Goal: Information Seeking & Learning: Learn about a topic

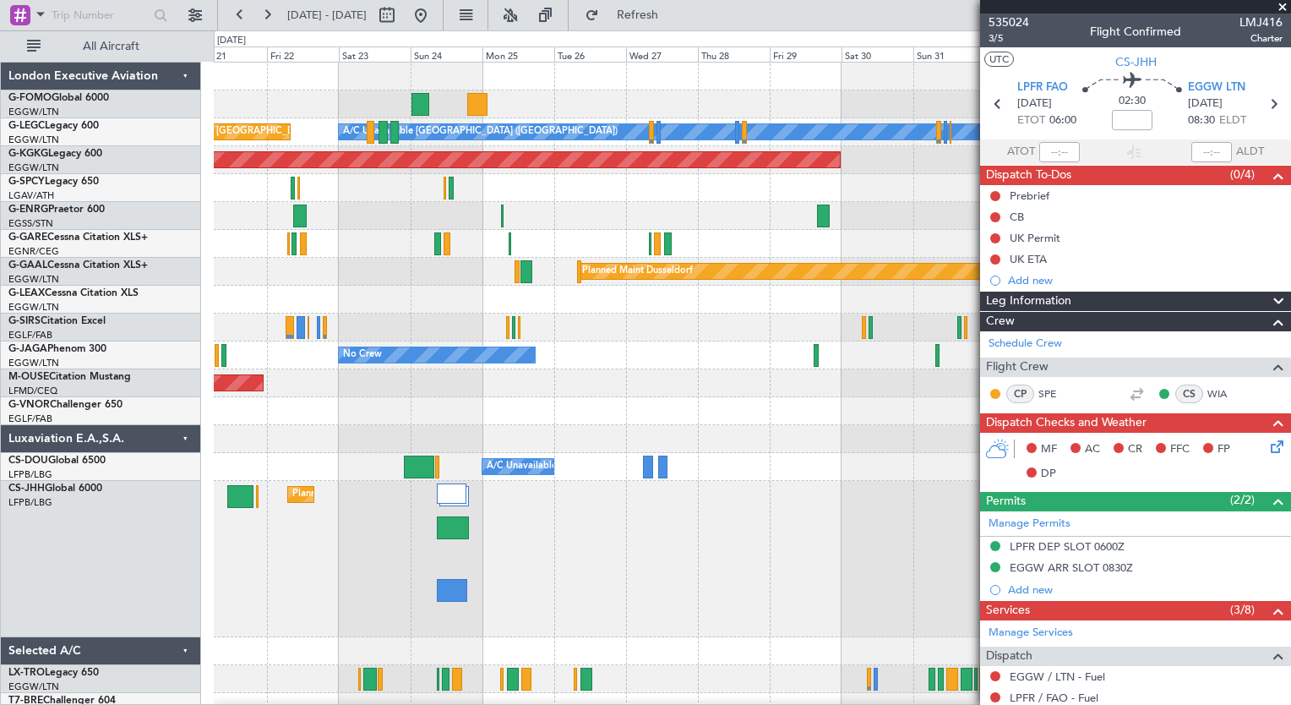
click at [580, 538] on div "Planned Maint [GEOGRAPHIC_DATA] ([GEOGRAPHIC_DATA])" at bounding box center [752, 559] width 1076 height 156
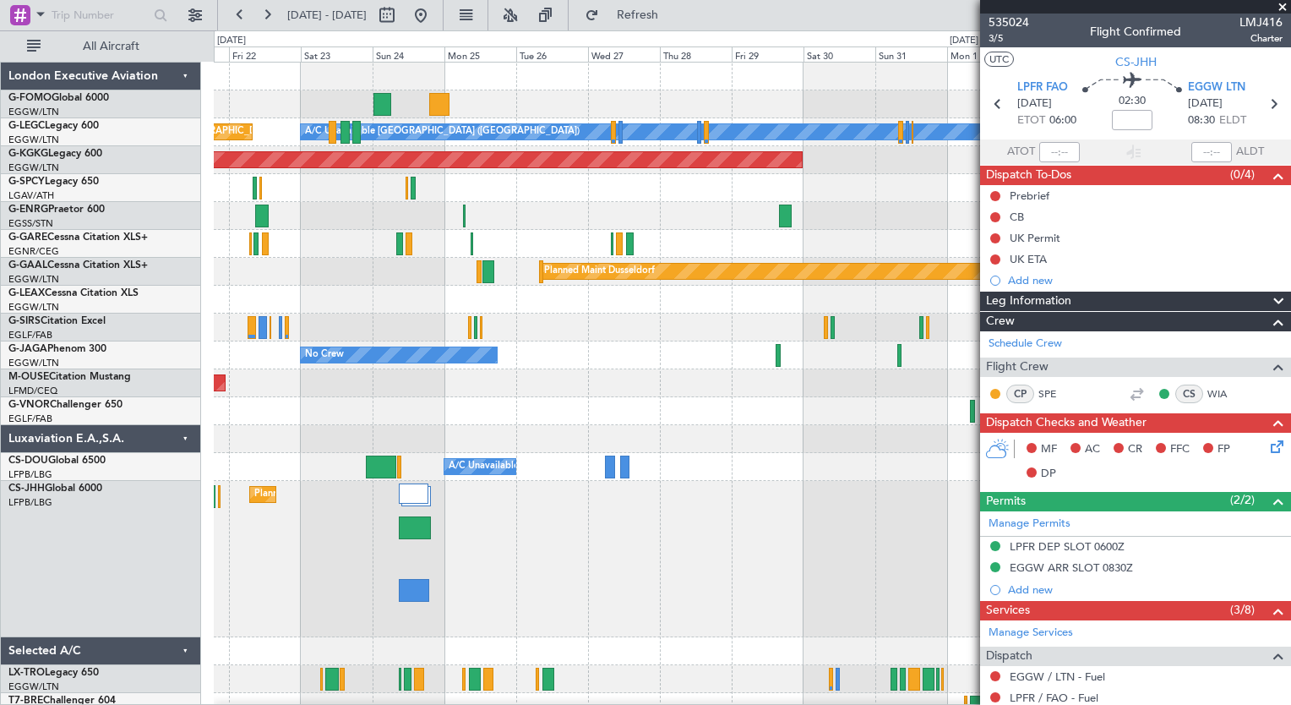
click at [544, 542] on div "Planned Maint [GEOGRAPHIC_DATA] ([GEOGRAPHIC_DATA])" at bounding box center [752, 559] width 1076 height 156
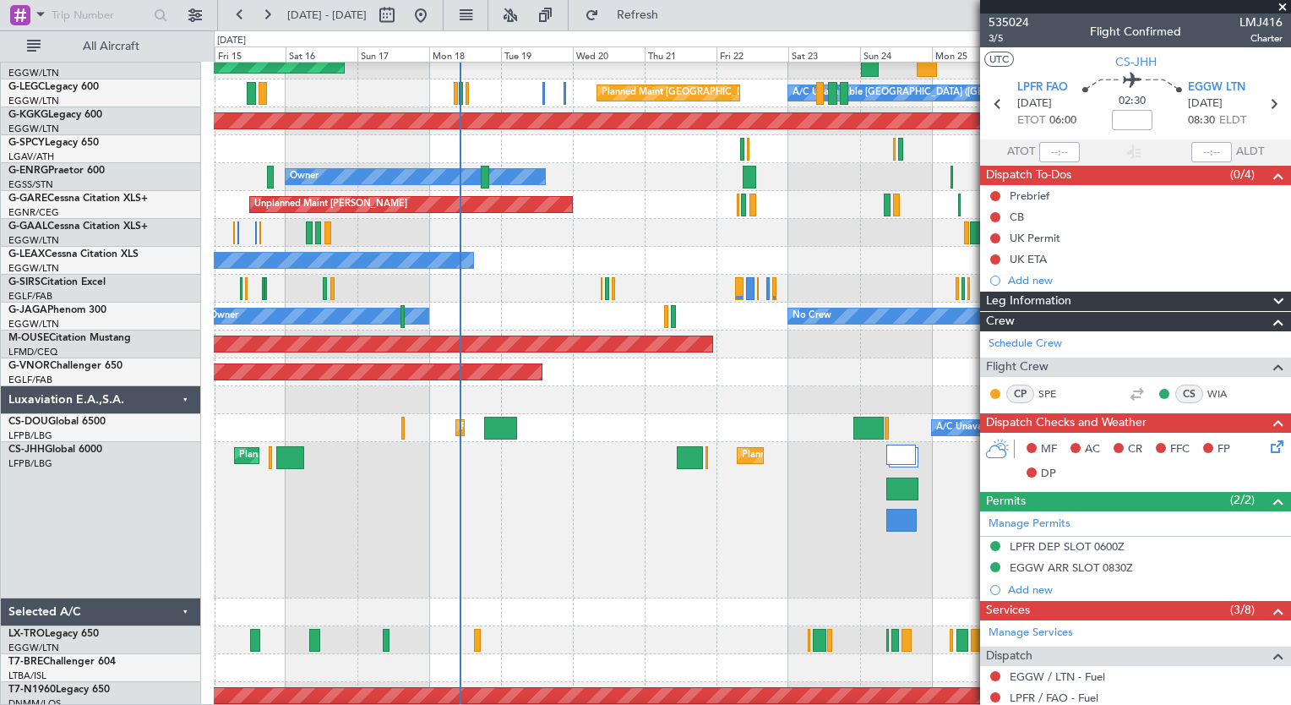
click at [811, 431] on div "Planned Maint [GEOGRAPHIC_DATA] ([GEOGRAPHIC_DATA]) A/C Unavailable Planned Mai…" at bounding box center [752, 428] width 1076 height 28
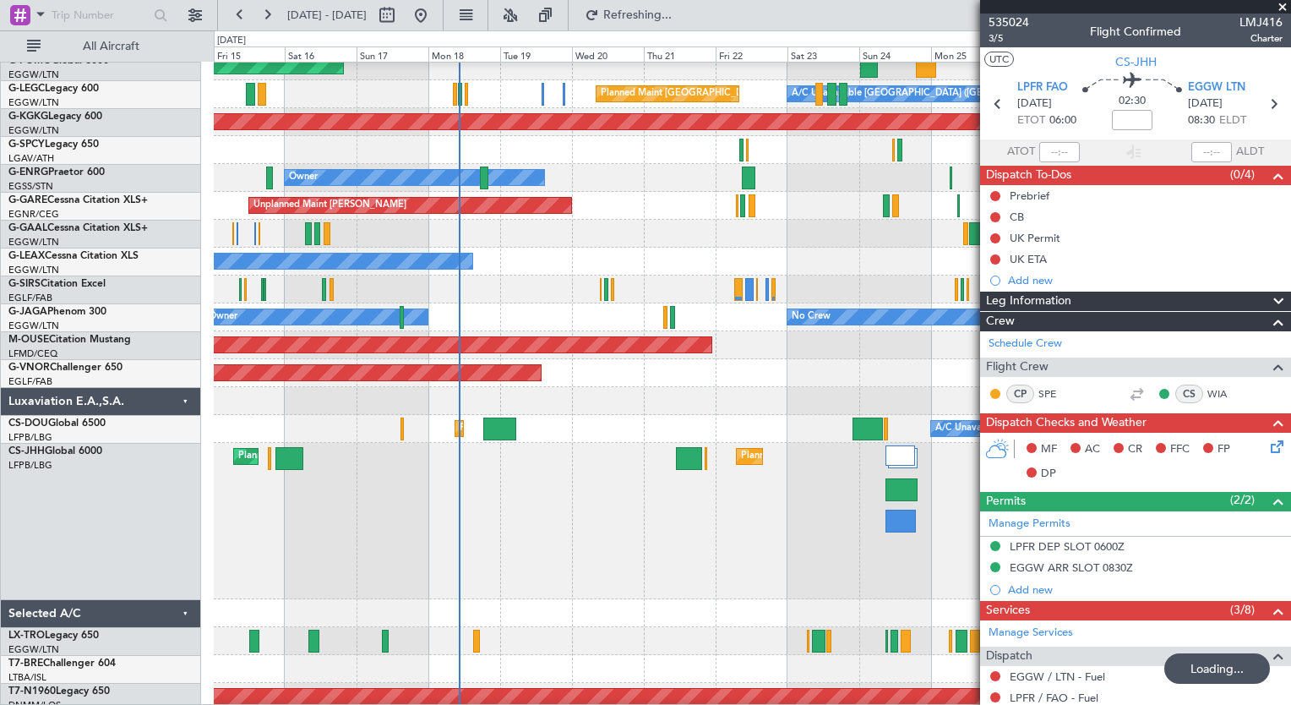
drag, startPoint x: 767, startPoint y: 412, endPoint x: 565, endPoint y: 540, distance: 238.9
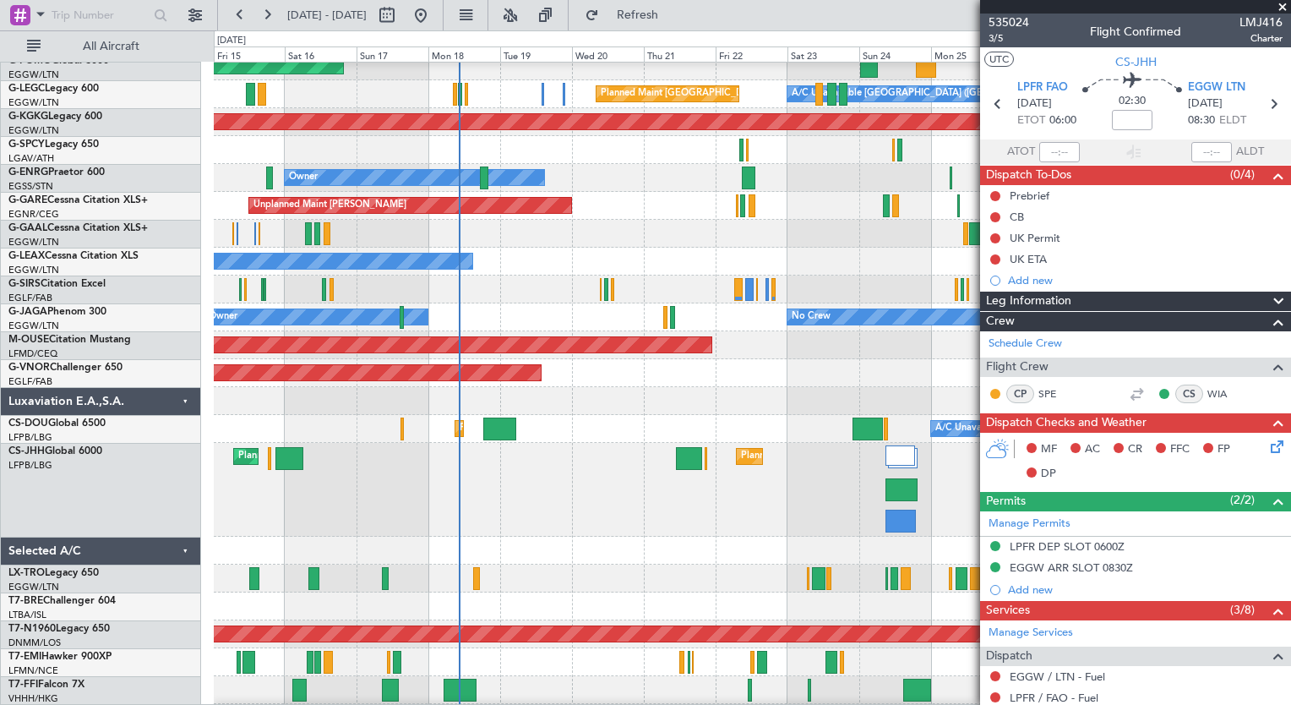
click at [443, 493] on div "Planned Maint [GEOGRAPHIC_DATA] ([GEOGRAPHIC_DATA]) Planned Maint [GEOGRAPHIC_D…" at bounding box center [752, 490] width 1076 height 94
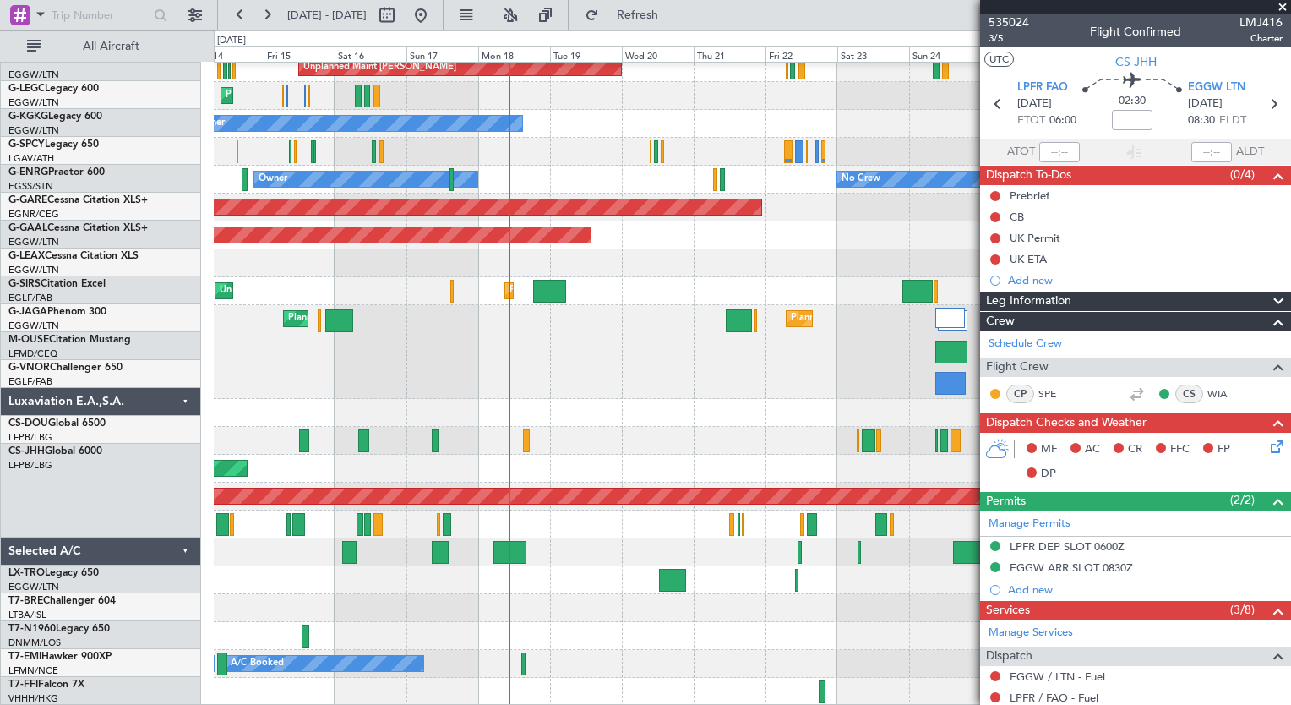
scroll to position [176, 0]
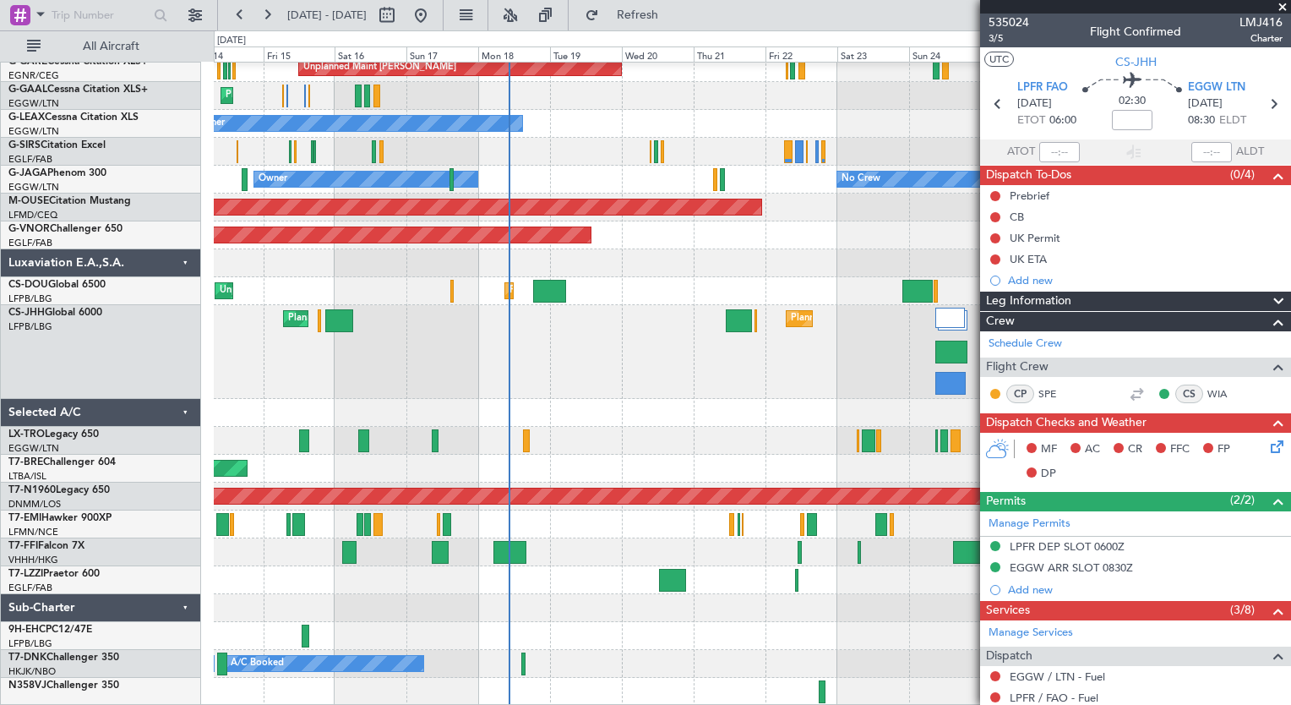
click at [654, 368] on div "Planned Maint [GEOGRAPHIC_DATA] ([GEOGRAPHIC_DATA]) Planned Maint [GEOGRAPHIC_D…" at bounding box center [752, 352] width 1076 height 94
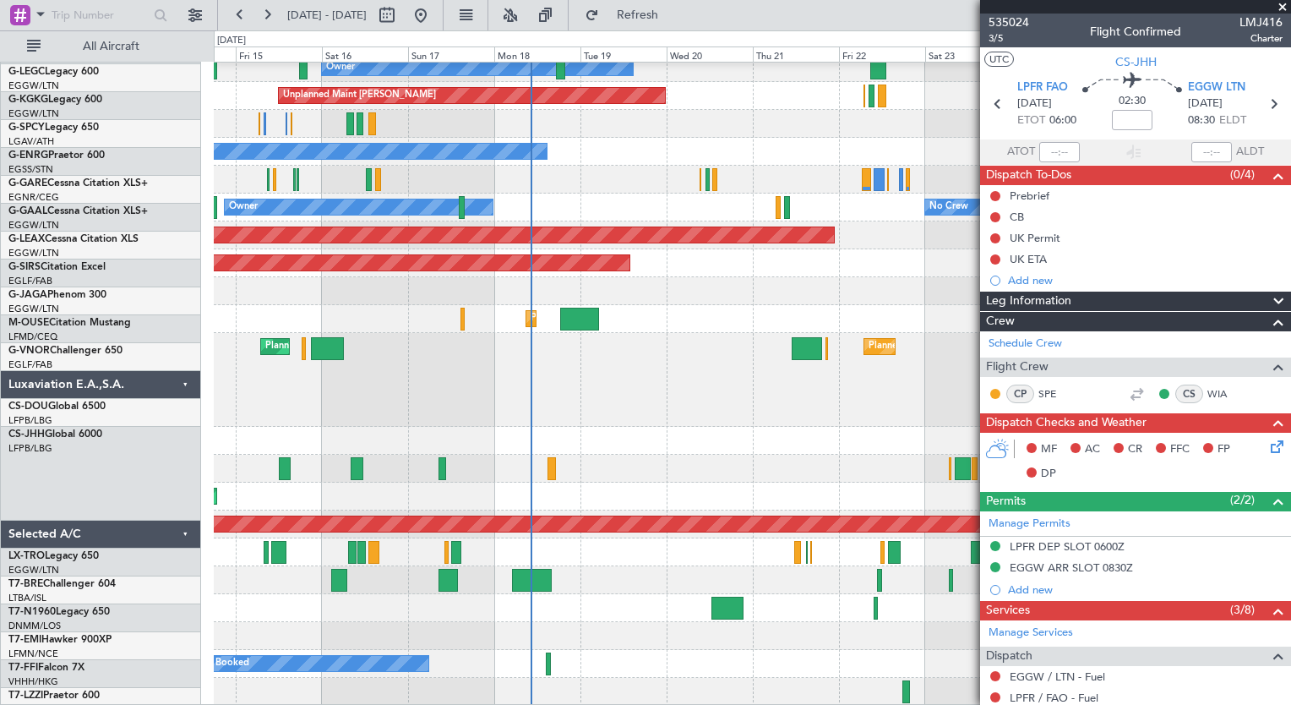
scroll to position [148, 0]
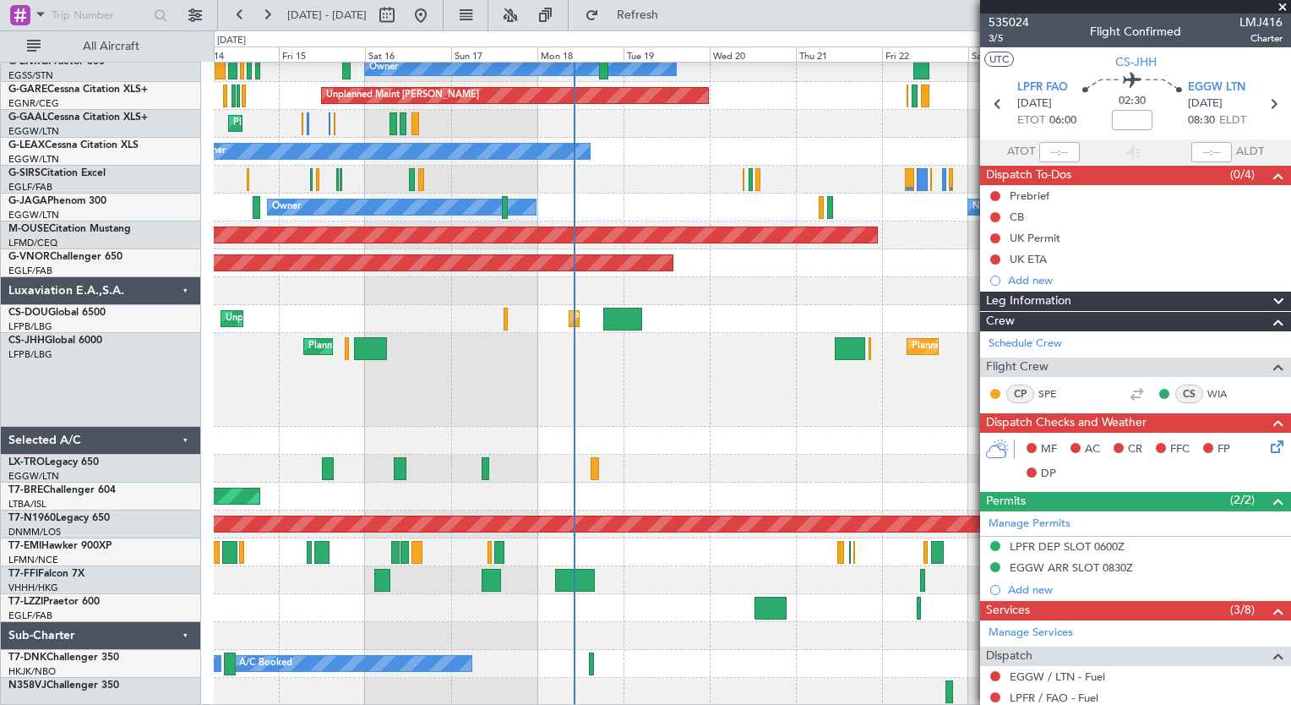
click at [662, 323] on div "Owner No Crew Planned Maint [GEOGRAPHIC_DATA] ([GEOGRAPHIC_DATA]) Unplanned Mai…" at bounding box center [752, 310] width 1076 height 791
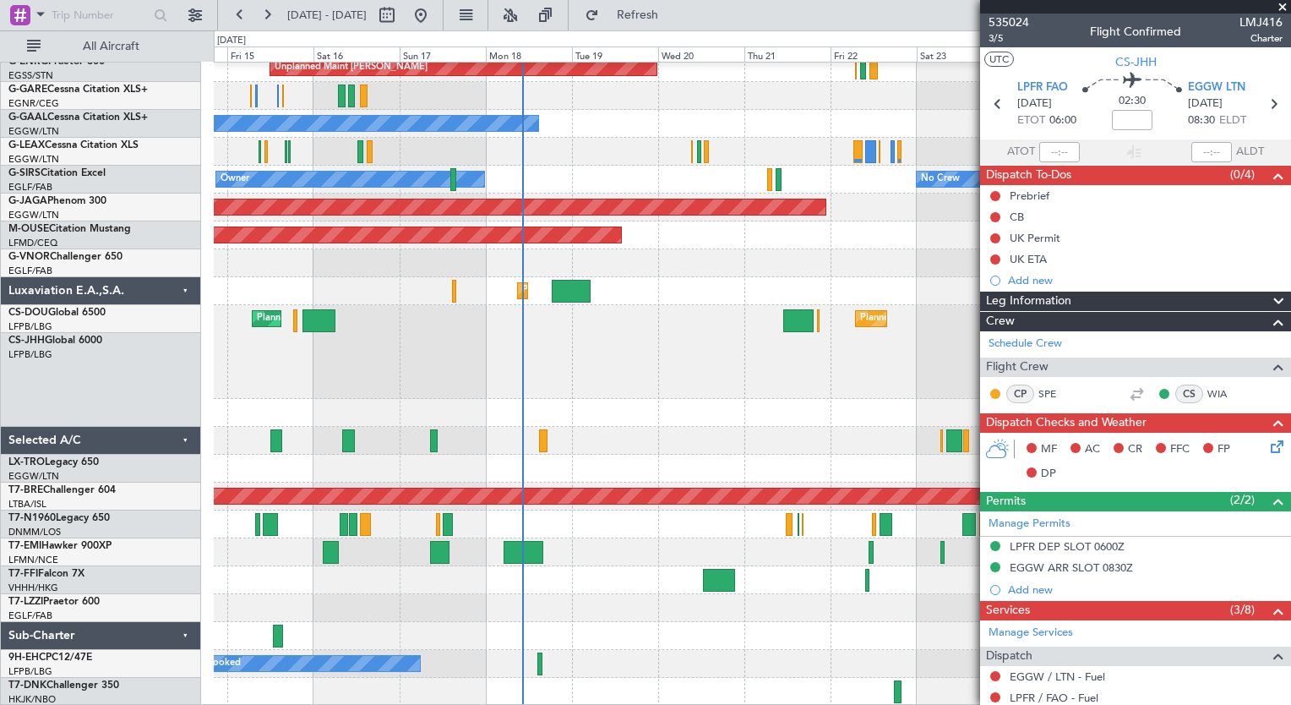
scroll to position [176, 0]
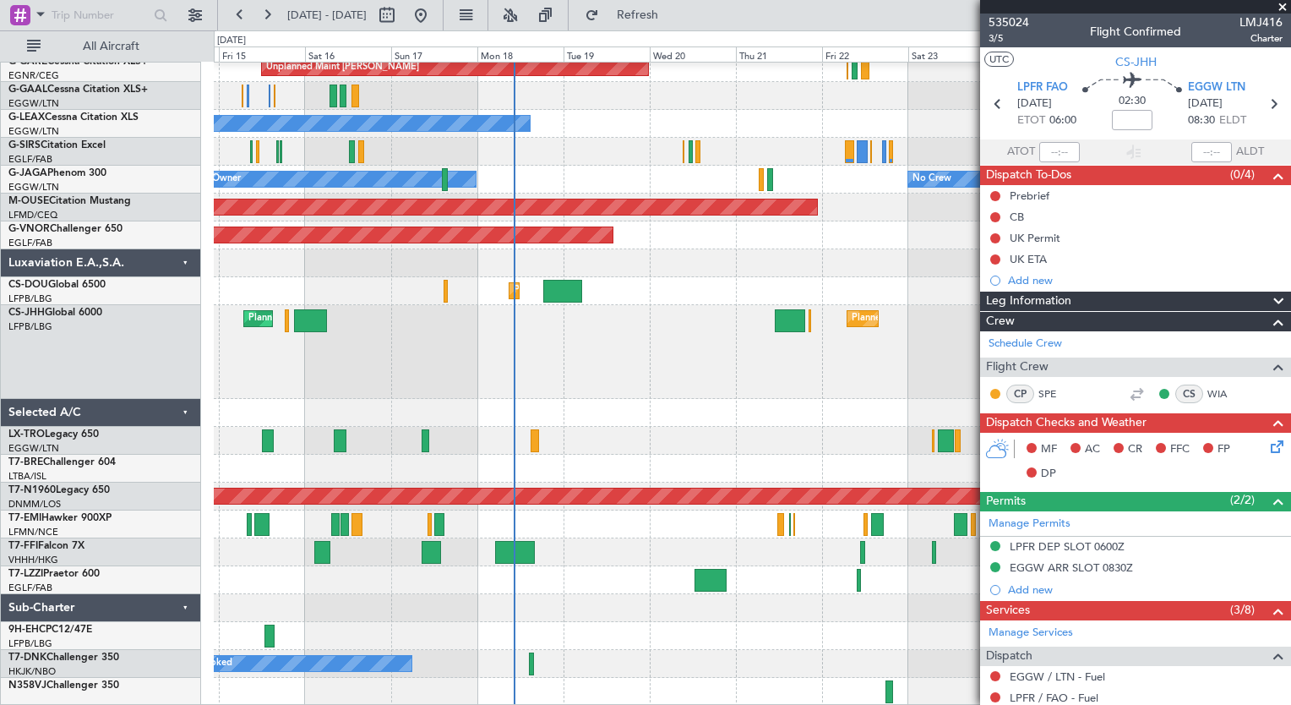
click at [559, 412] on div "Owner No Crew Planned Maint [GEOGRAPHIC_DATA] ([GEOGRAPHIC_DATA]) Unplanned Mai…" at bounding box center [752, 296] width 1076 height 819
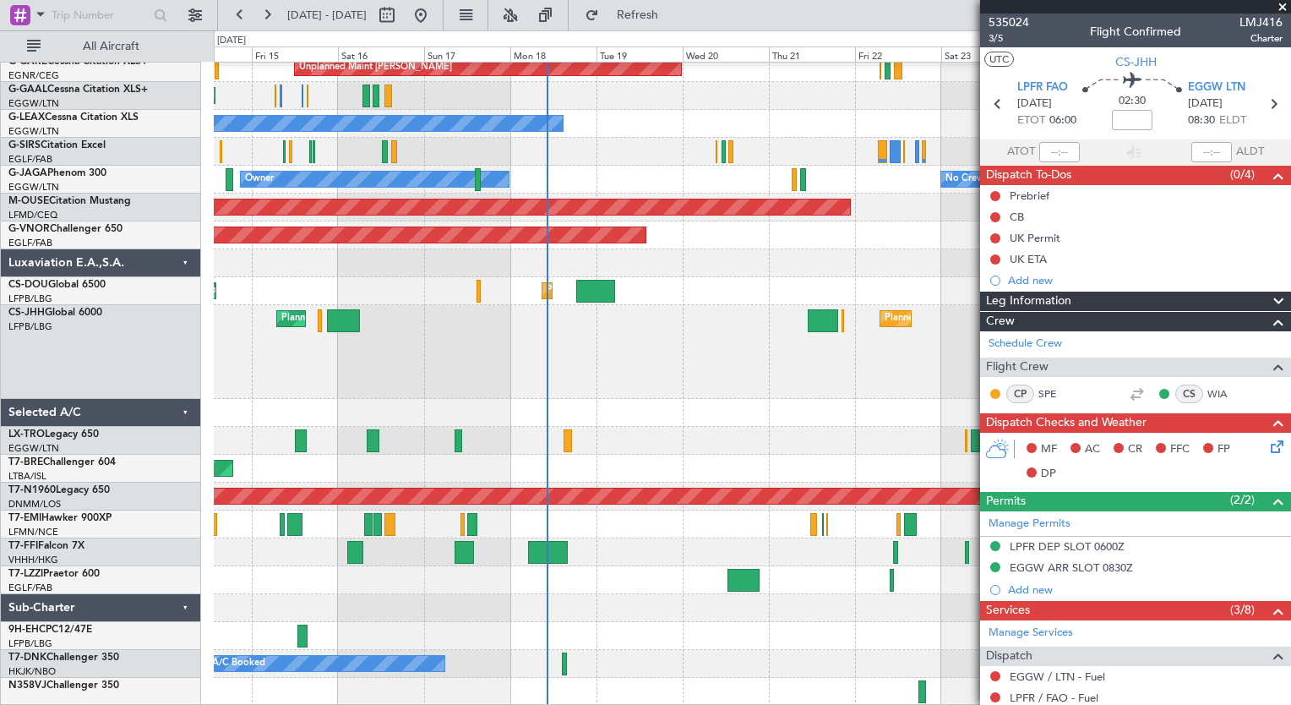
click at [649, 238] on div "Owner No Crew Planned Maint [GEOGRAPHIC_DATA] ([GEOGRAPHIC_DATA]) Unplanned Mai…" at bounding box center [752, 296] width 1076 height 819
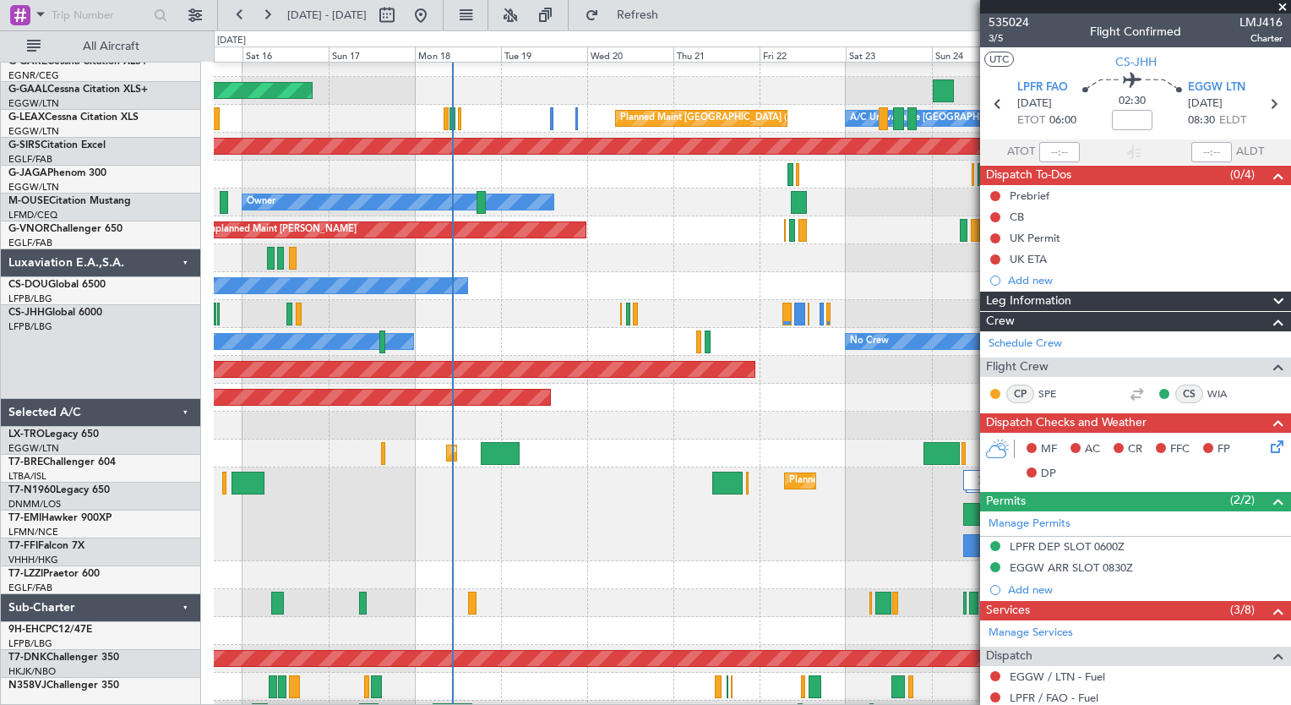
scroll to position [13, 0]
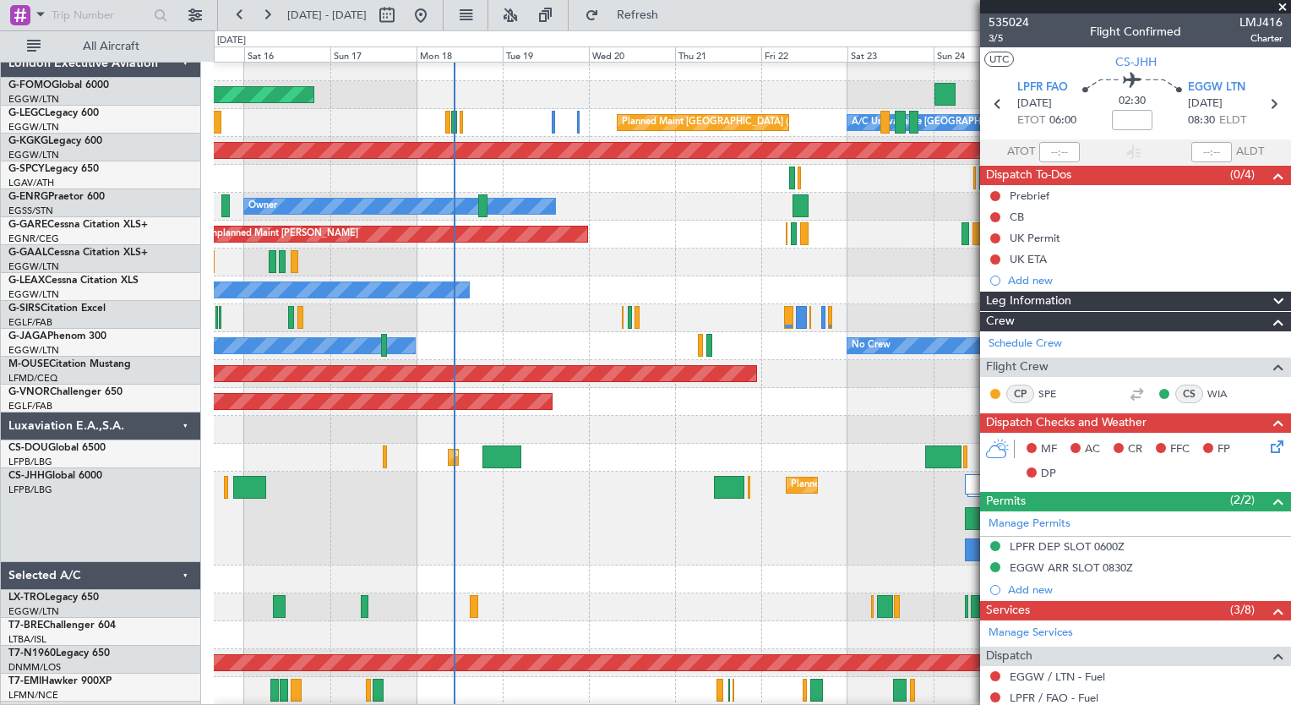
click at [496, 622] on div "Planned Maint Windsor Locks ([PERSON_NAME] Intl) A/C Unavailable [GEOGRAPHIC_DA…" at bounding box center [752, 462] width 1076 height 819
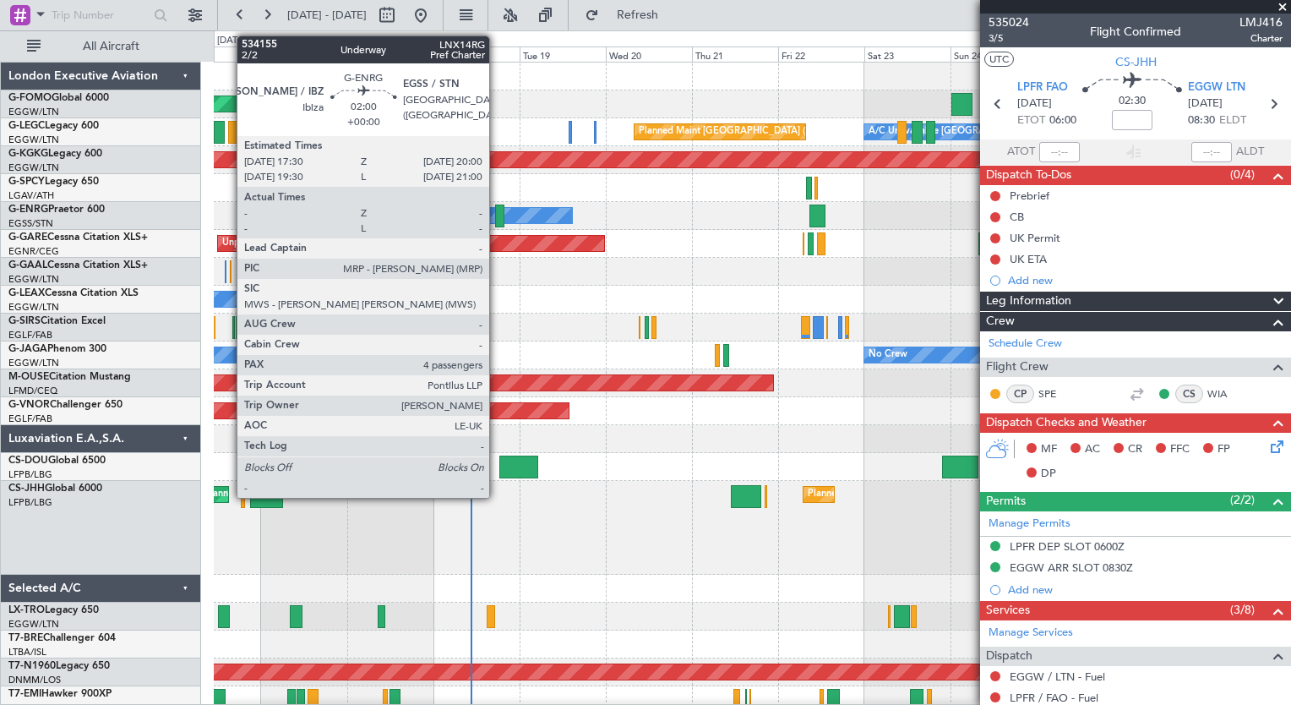
click at [497, 219] on div at bounding box center [499, 215] width 9 height 23
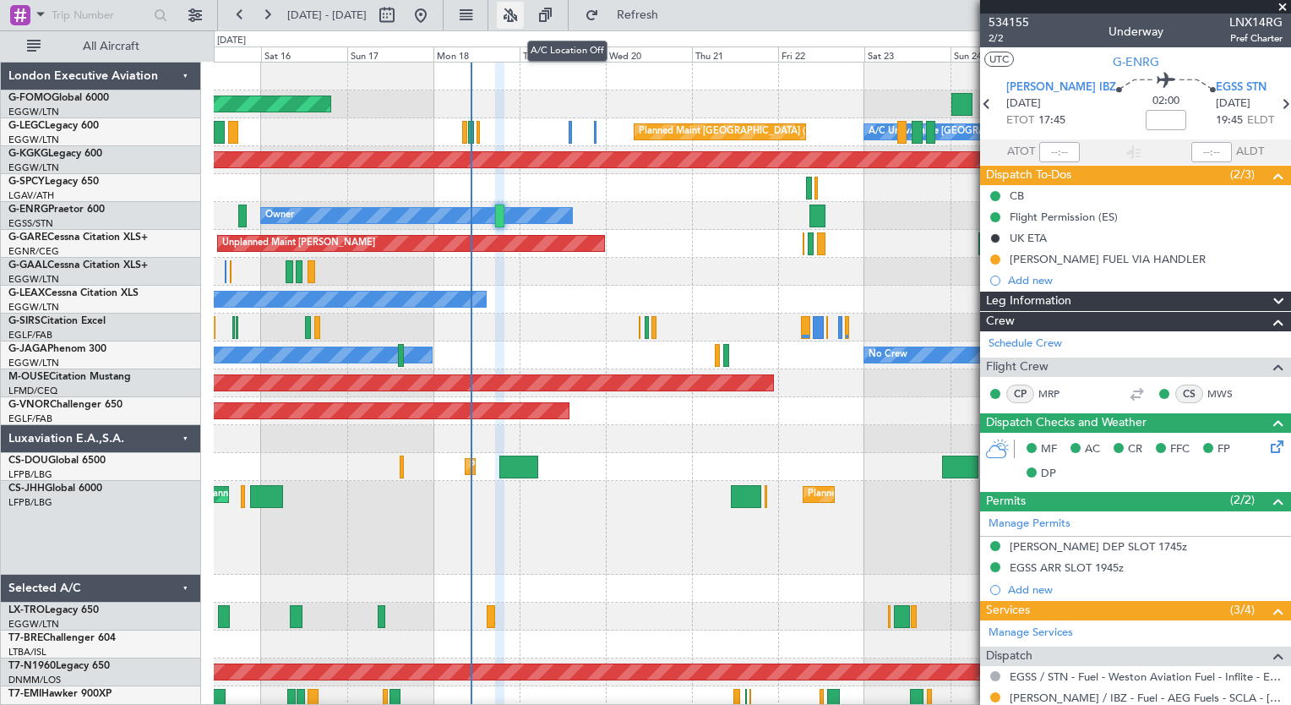
click at [524, 8] on button at bounding box center [510, 15] width 27 height 27
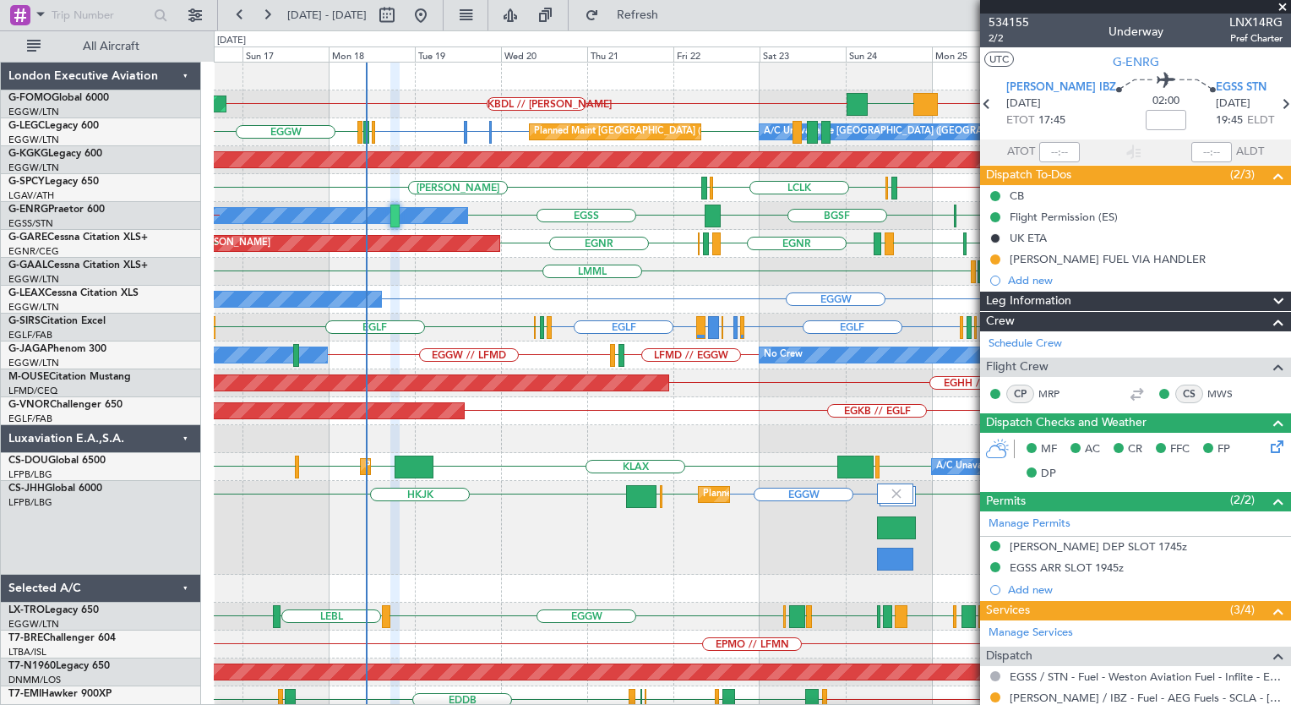
click at [554, 392] on div "Planned Maint Windsor Locks ([PERSON_NAME] Intl) KTEB // EGGW EGGW KBDL // [PER…" at bounding box center [752, 472] width 1076 height 819
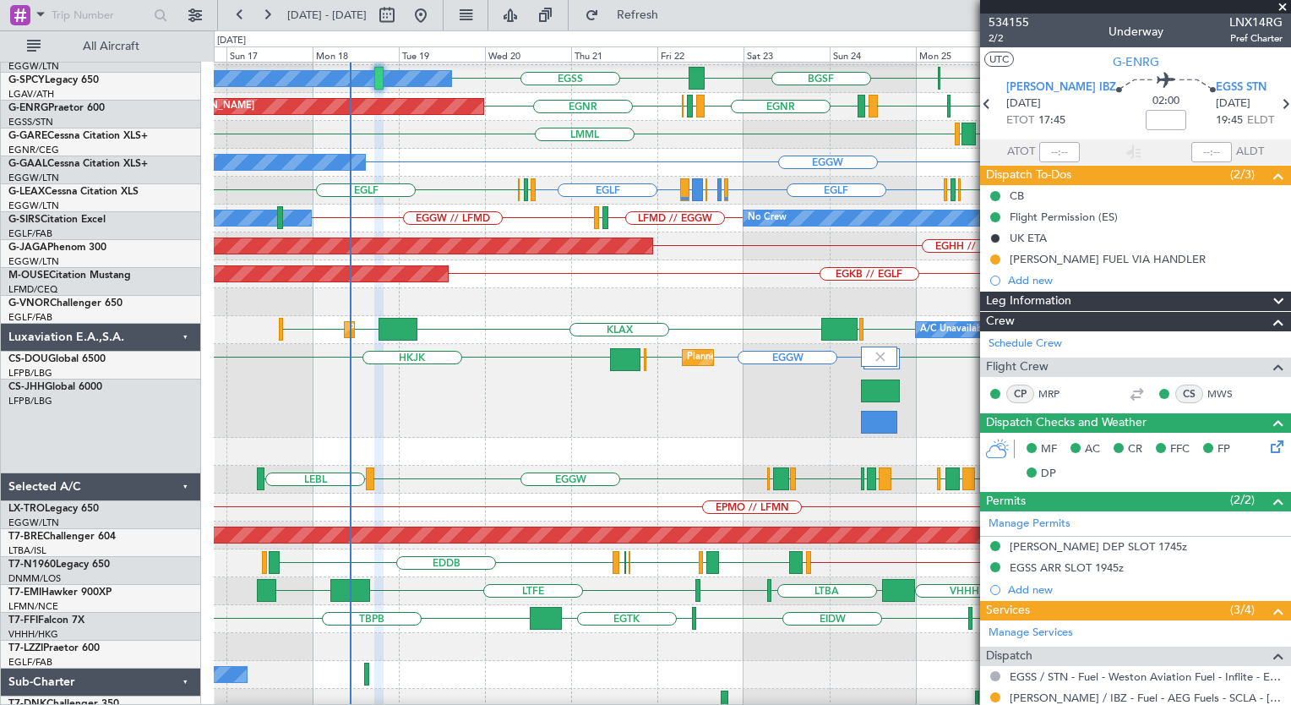
scroll to position [148, 0]
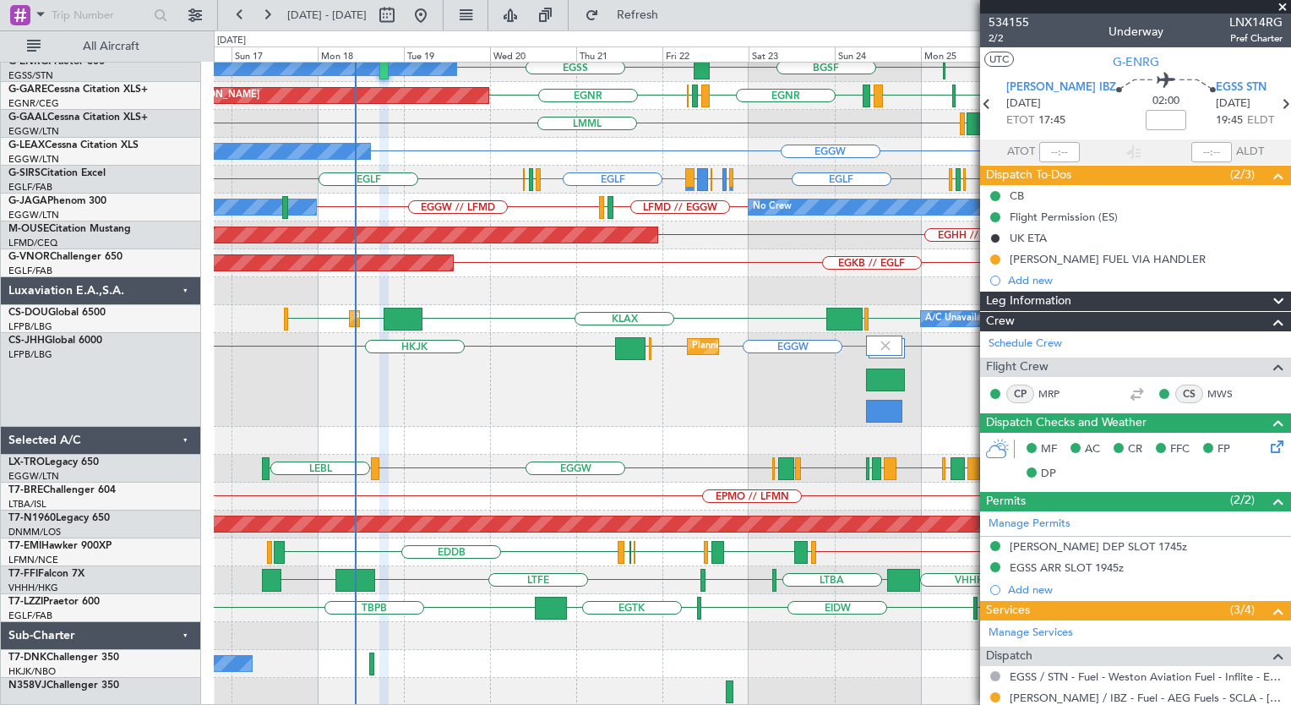
click at [606, 261] on div "[PERSON_NAME] [PERSON_NAME] // LGAV [GEOGRAPHIC_DATA] LCLK [GEOGRAPHIC_DATA] [G…" at bounding box center [752, 310] width 1076 height 791
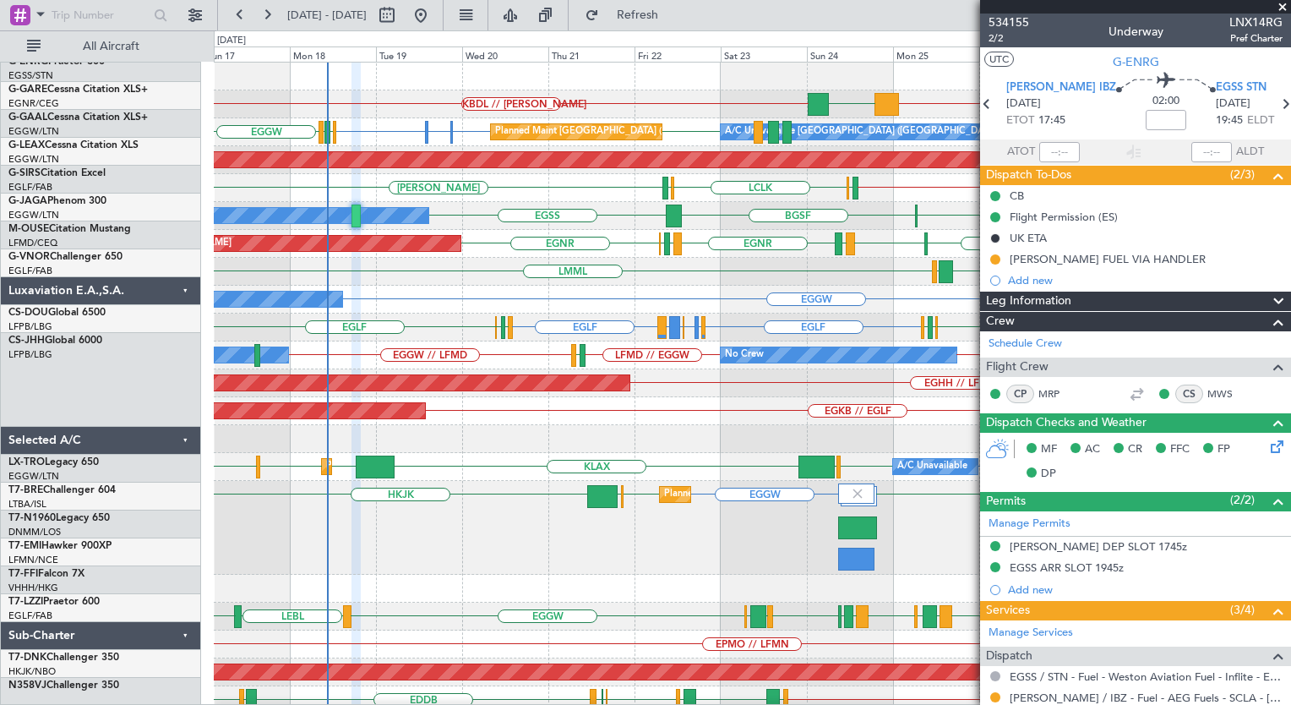
scroll to position [0, 0]
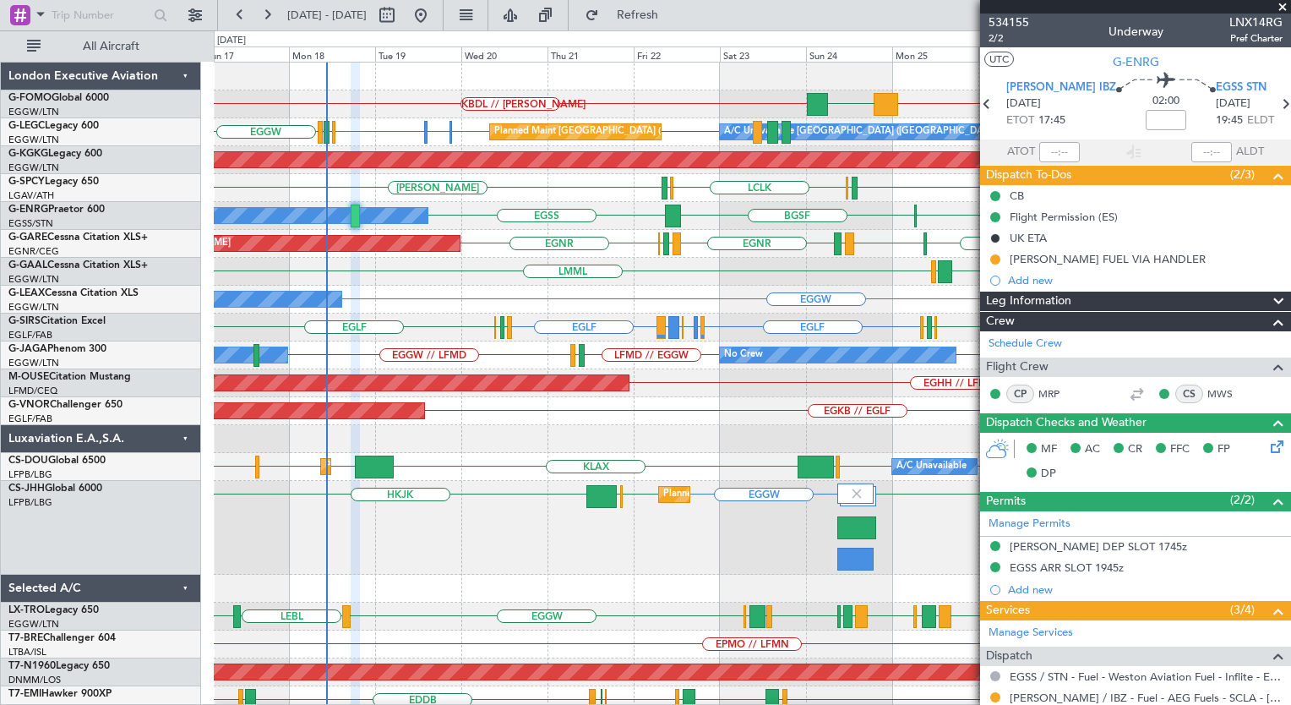
click at [556, 582] on div "KTEB // EGGW KBDL // [PERSON_NAME] EGGW Planned Maint Windsor Locks ([PERSON_NA…" at bounding box center [752, 458] width 1076 height 791
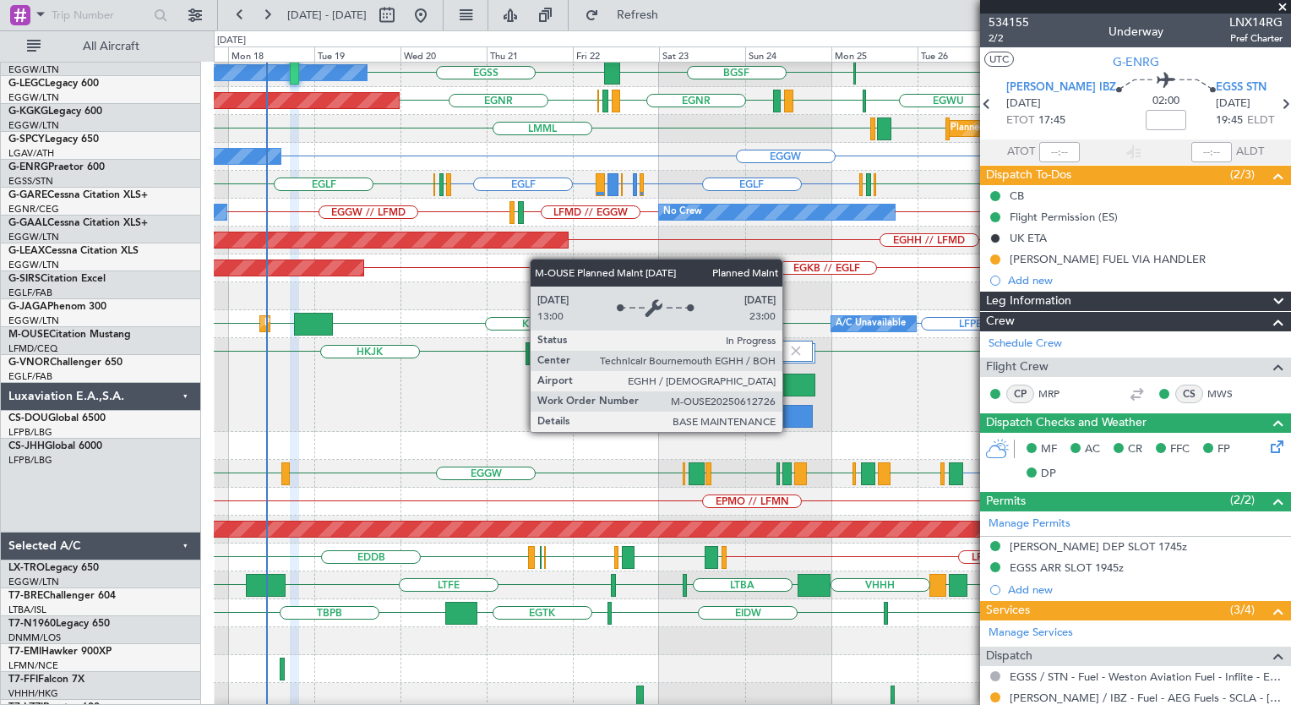
scroll to position [148, 0]
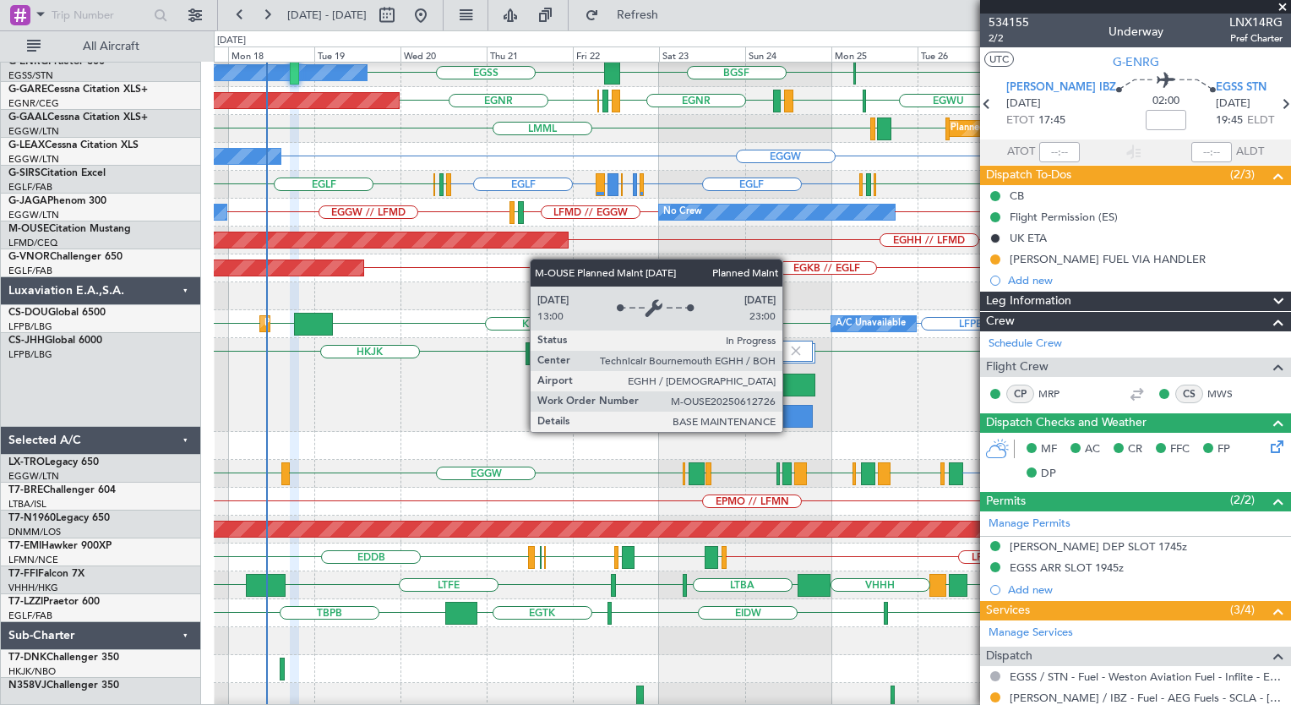
click at [585, 236] on div "[PERSON_NAME] // LGAV [GEOGRAPHIC_DATA] LCLK [GEOGRAPHIC_DATA][PERSON_NAME] [GE…" at bounding box center [752, 315] width 1076 height 791
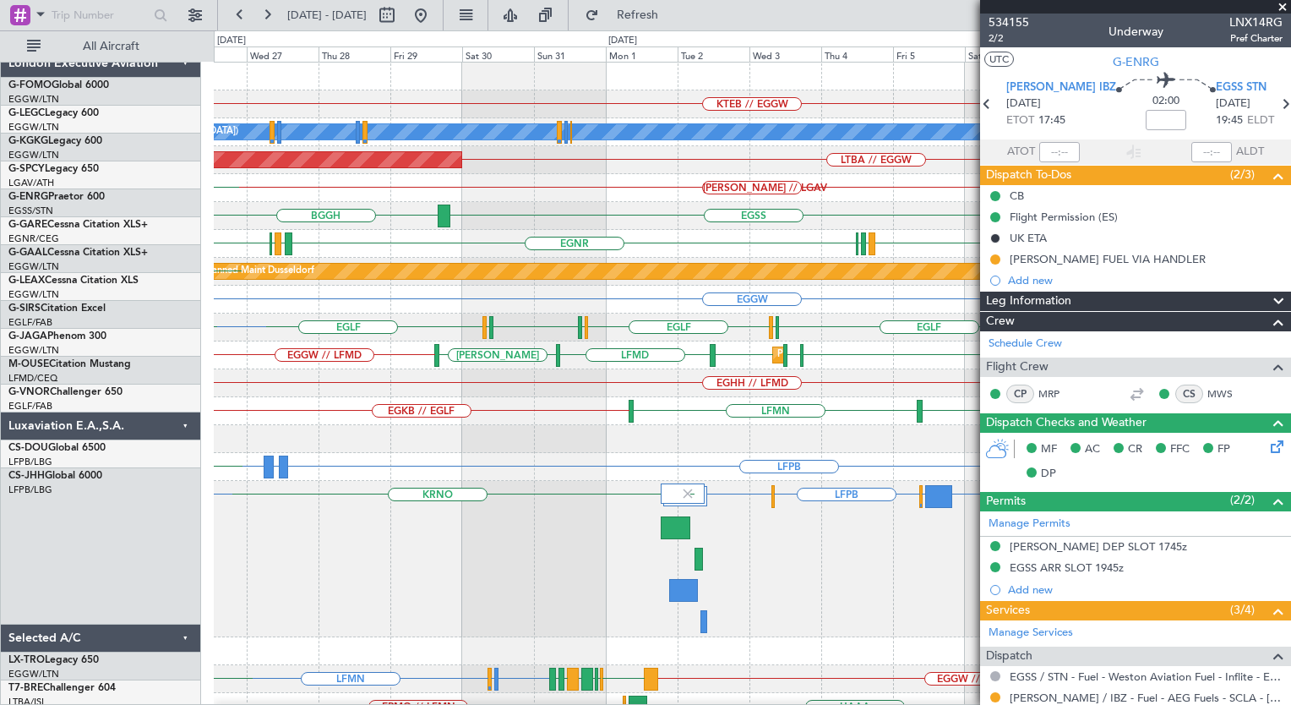
scroll to position [0, 0]
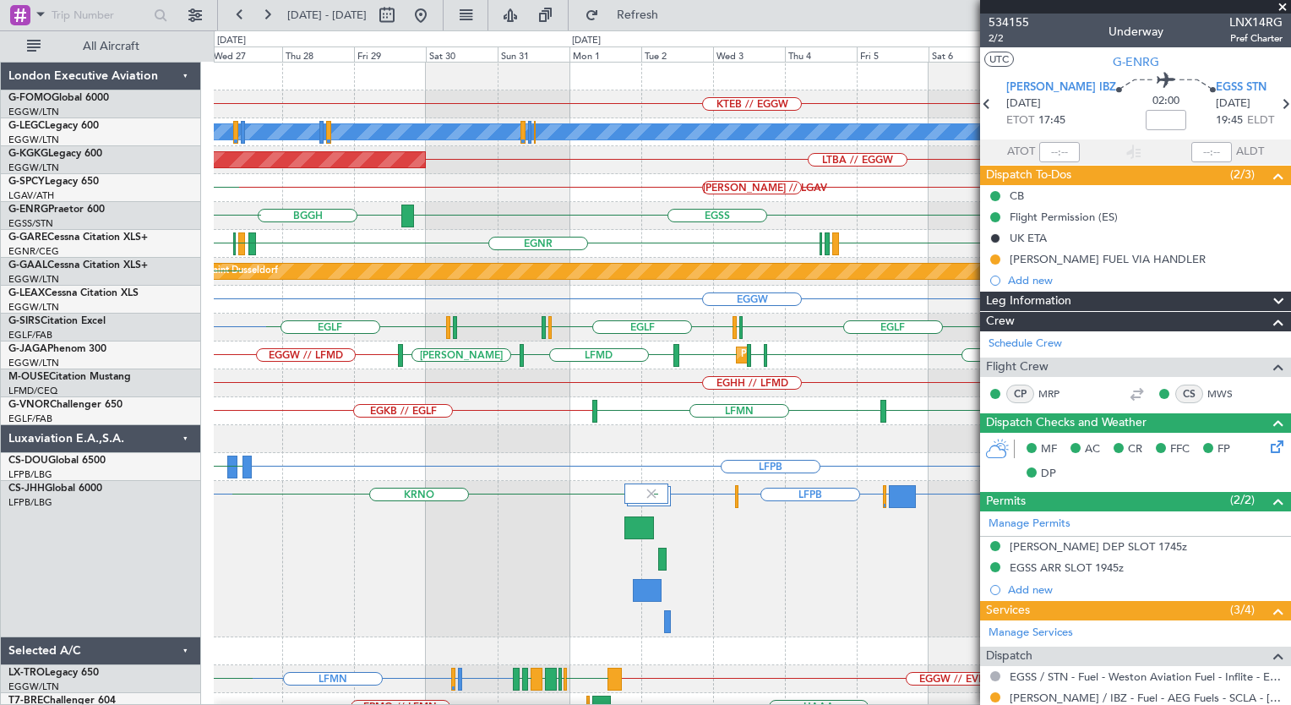
click at [375, 423] on div "KTEB // EGGW EGGW KBDL // [PERSON_NAME] A/C Unavailable [GEOGRAPHIC_DATA] ([GEO…" at bounding box center [752, 476] width 1076 height 826
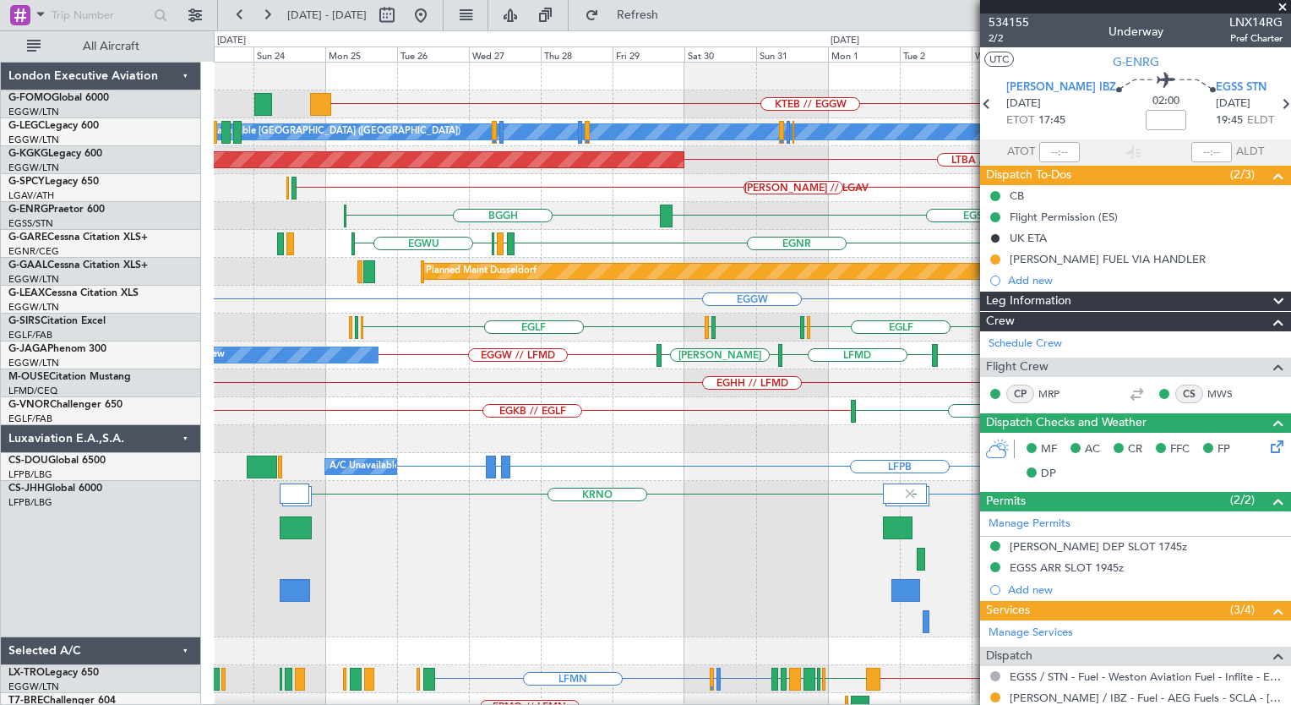
click at [613, 345] on div "KTEB // EGGW A/C Unavailable [GEOGRAPHIC_DATA] ([GEOGRAPHIC_DATA]) Planned Main…" at bounding box center [752, 476] width 1076 height 826
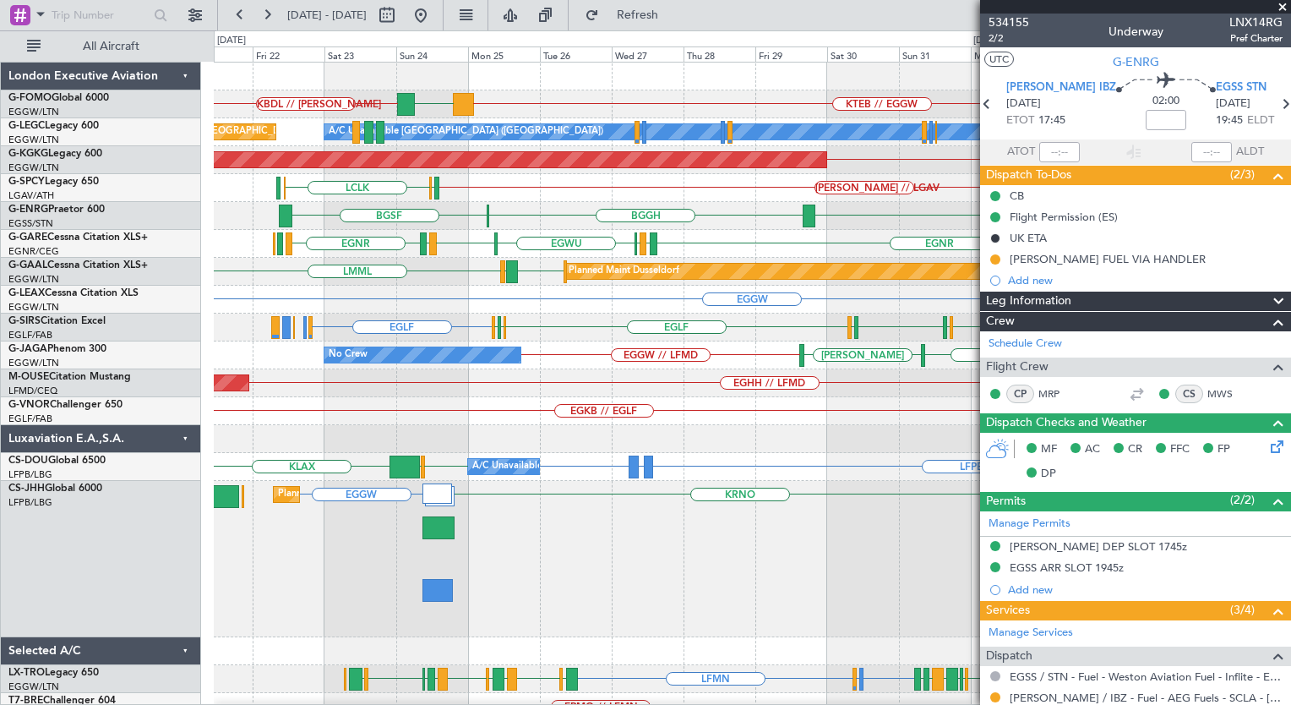
click at [711, 295] on div "EGGW Owner" at bounding box center [752, 300] width 1076 height 28
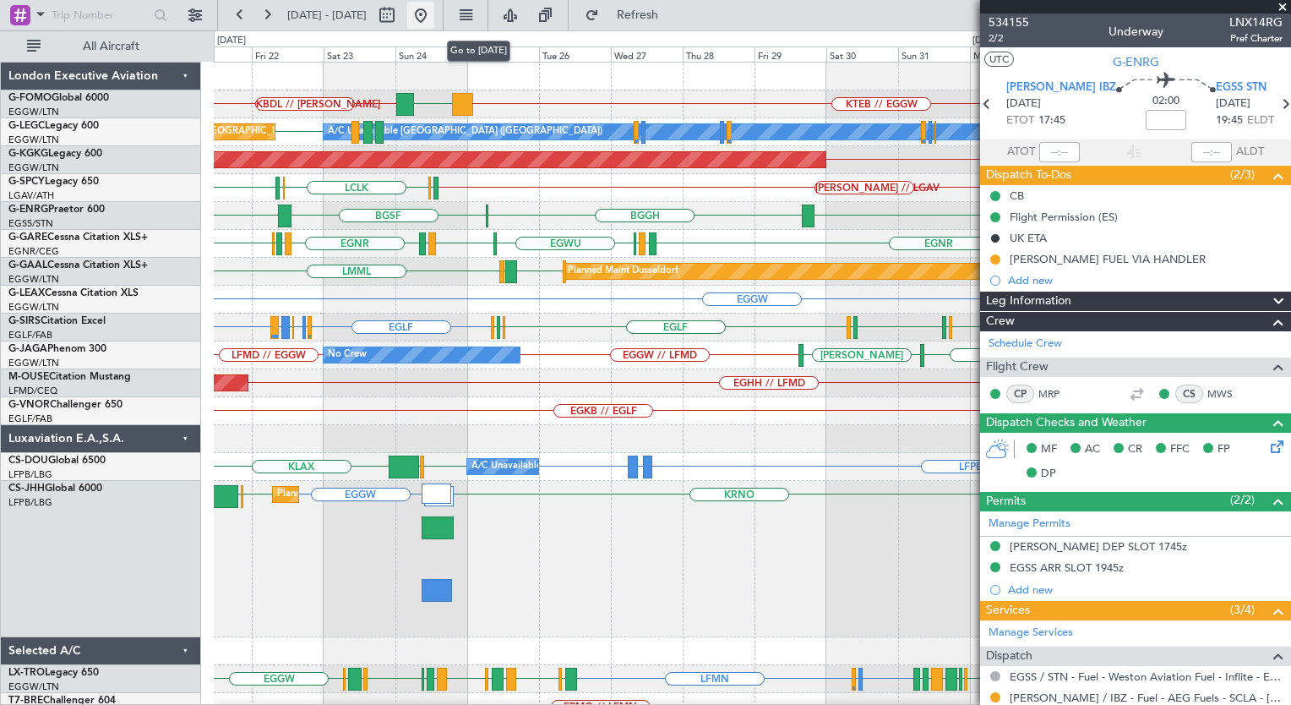
click at [705, 504] on div "Planned Maint [GEOGRAPHIC_DATA] ([GEOGRAPHIC_DATA]) LFPB EGGW EGGW EGLF or LFPB…" at bounding box center [752, 559] width 1076 height 156
click at [777, 482] on div "KTEB // EGGW EGGW KBDL // [PERSON_NAME] A/C Unavailable [GEOGRAPHIC_DATA] ([GEO…" at bounding box center [752, 476] width 1076 height 826
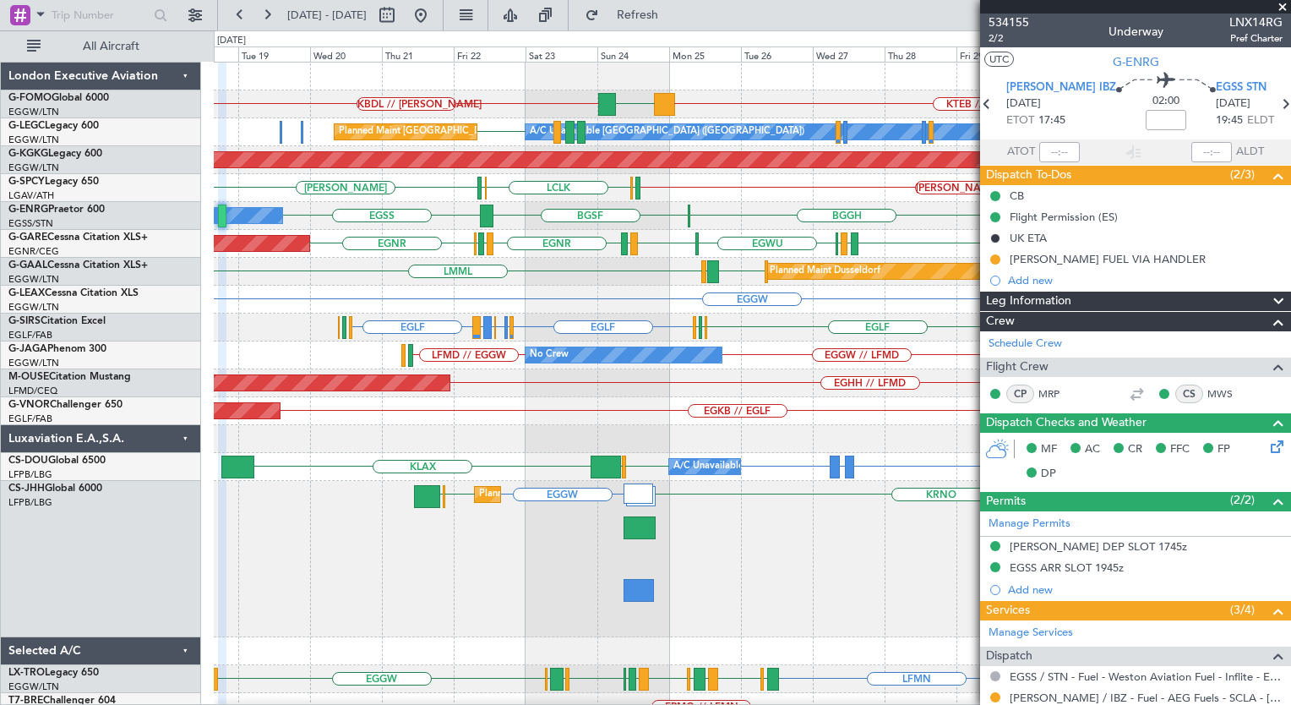
click at [821, 478] on div "KTEB // EGGW EGGW KBDL // [PERSON_NAME] Planned Maint Windsor Locks ([PERSON_NA…" at bounding box center [752, 476] width 1076 height 826
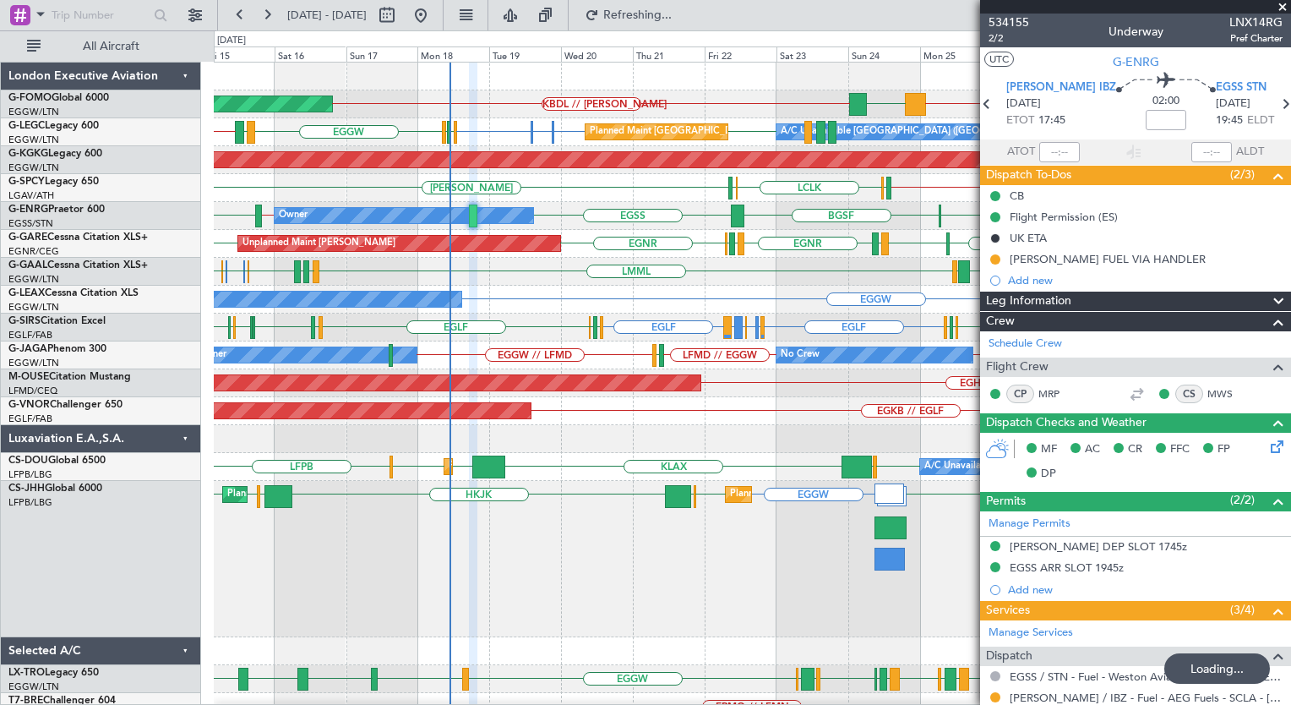
click at [476, 351] on div "Planned Maint Windsor Locks ([PERSON_NAME] Intl) KTEB // EGGW EGGW KBDL // [PER…" at bounding box center [752, 503] width 1076 height 881
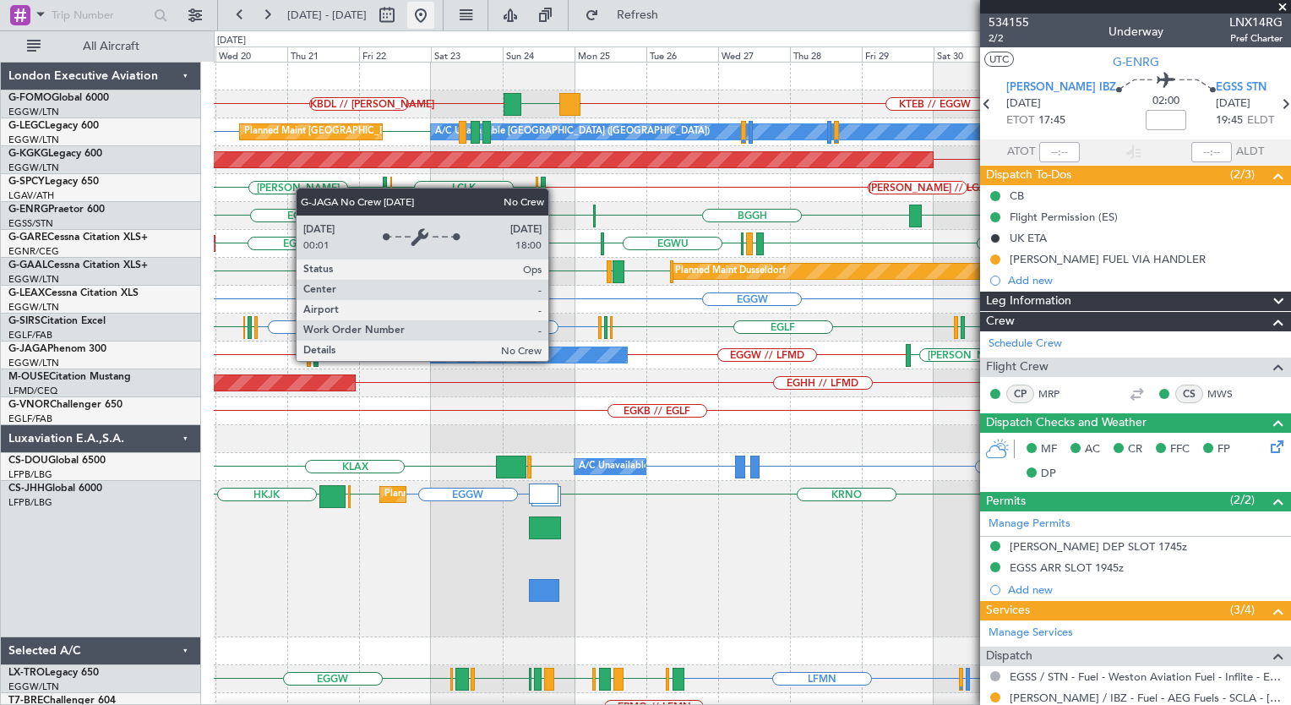
click at [434, 21] on button at bounding box center [420, 15] width 27 height 27
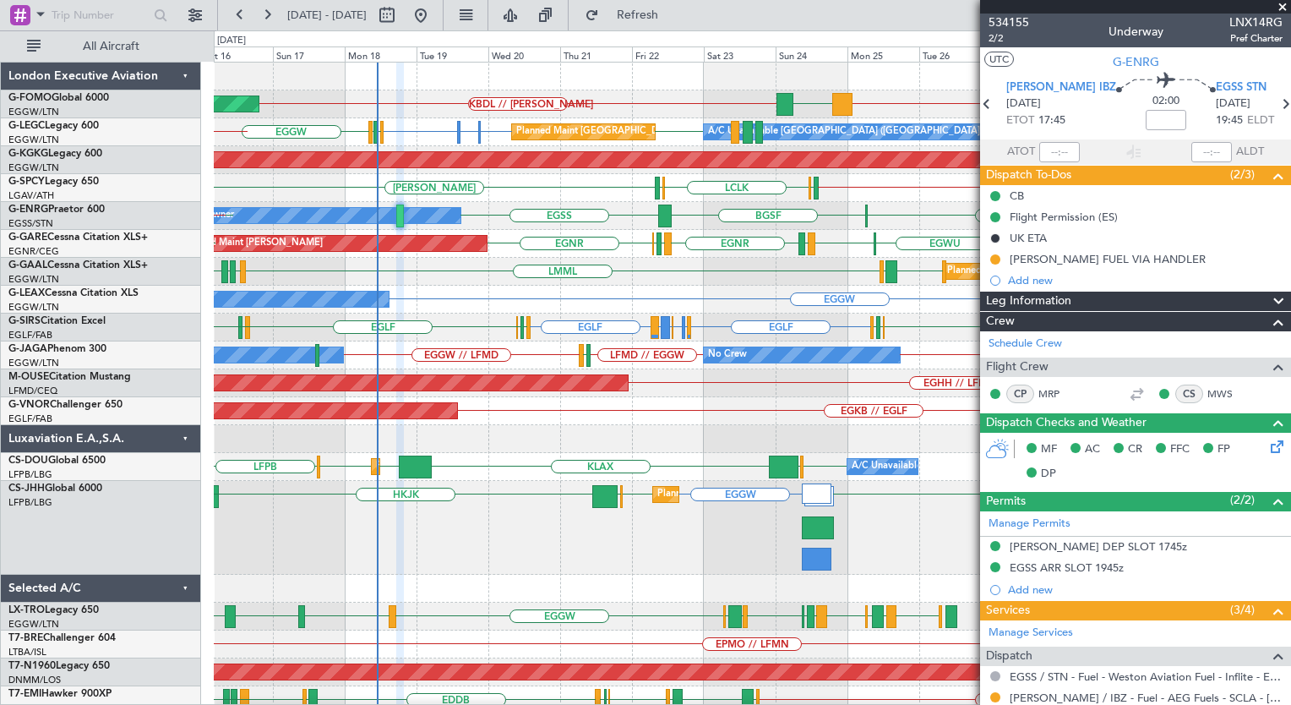
click at [492, 442] on div "KTEB // EGGW EGGW KBDL // [PERSON_NAME] Planned Maint Windsor Locks ([PERSON_NA…" at bounding box center [752, 472] width 1076 height 819
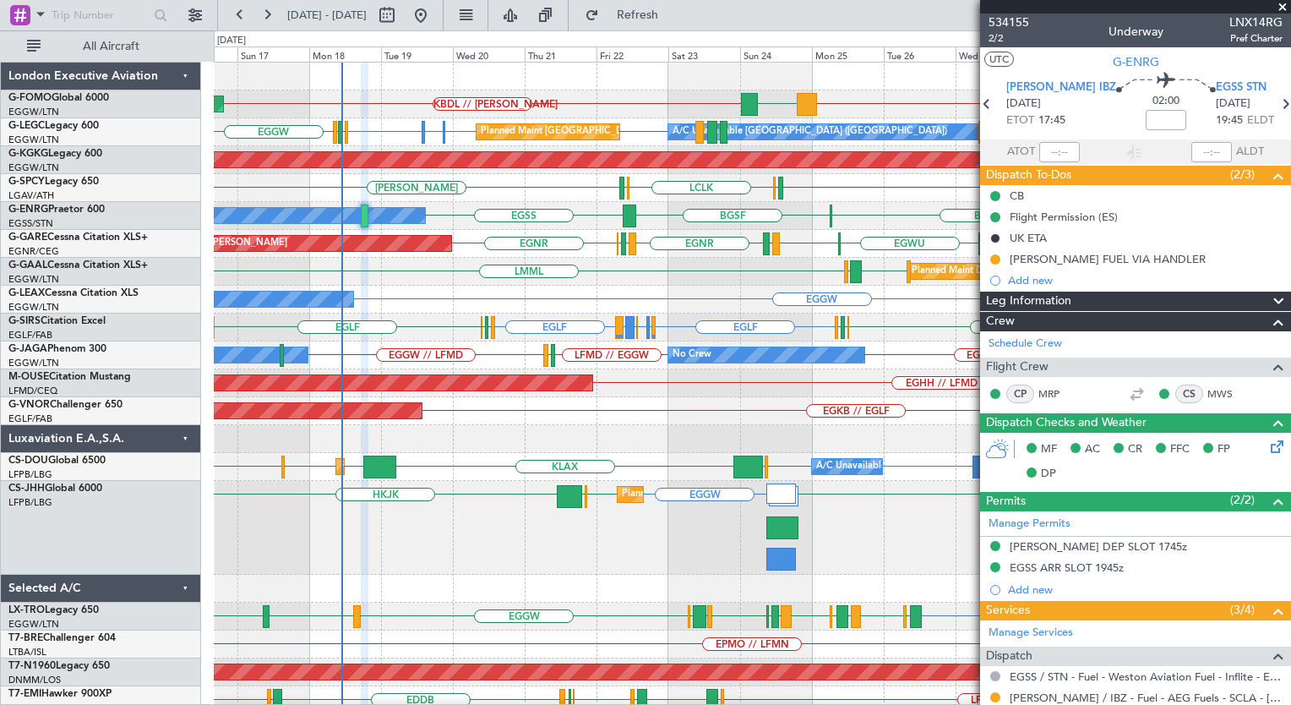
click at [496, 302] on div "KTEB // EGGW EGGW KBDL // [PERSON_NAME] Planned Maint Windsor Locks ([PERSON_NA…" at bounding box center [752, 458] width 1076 height 791
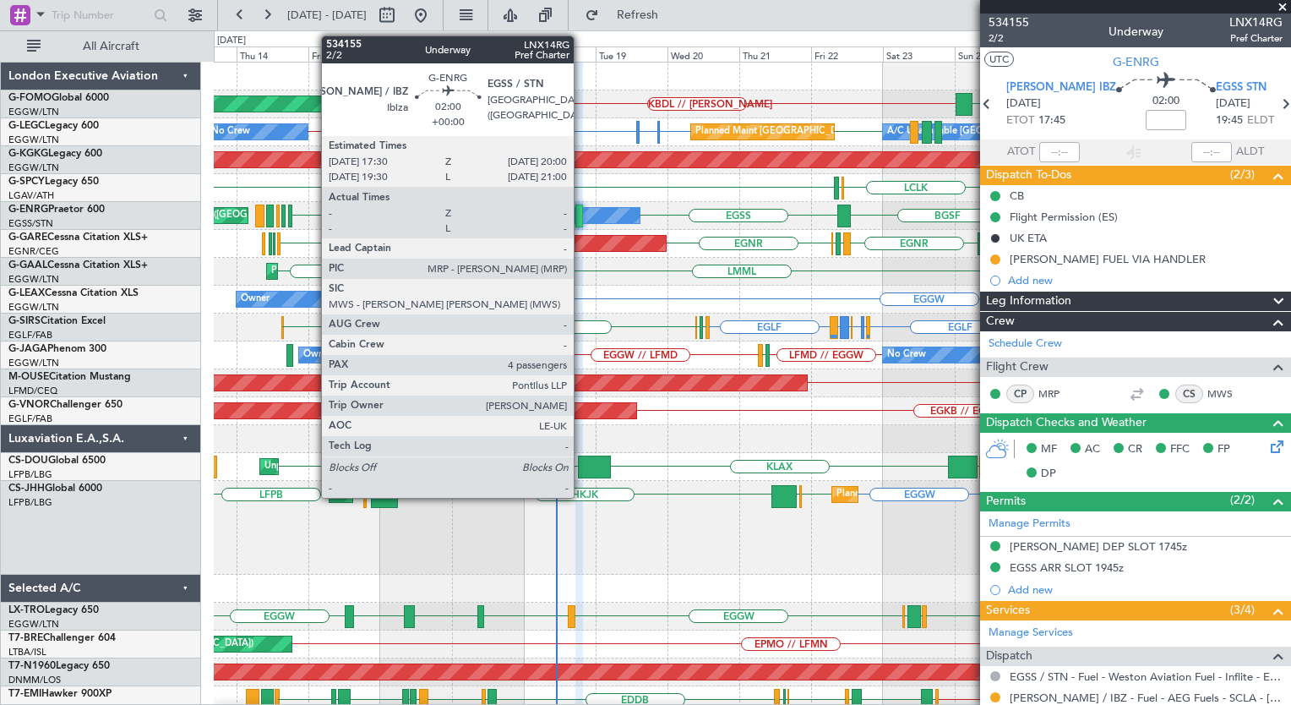
click at [581, 209] on div at bounding box center [579, 215] width 8 height 23
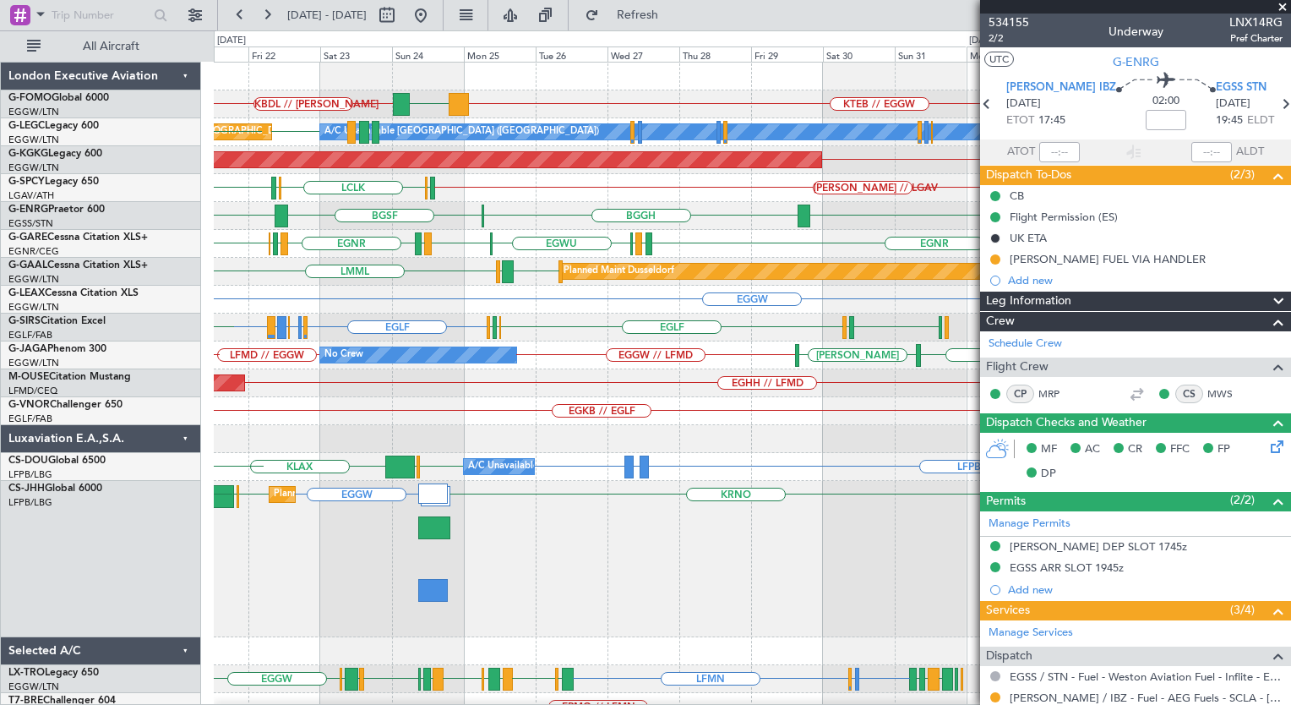
click at [388, 292] on div "KTEB // EGGW EGGW KBDL // KACK Planned Maint London (Luton) A/C Unavailable Lon…" at bounding box center [752, 489] width 1076 height 853
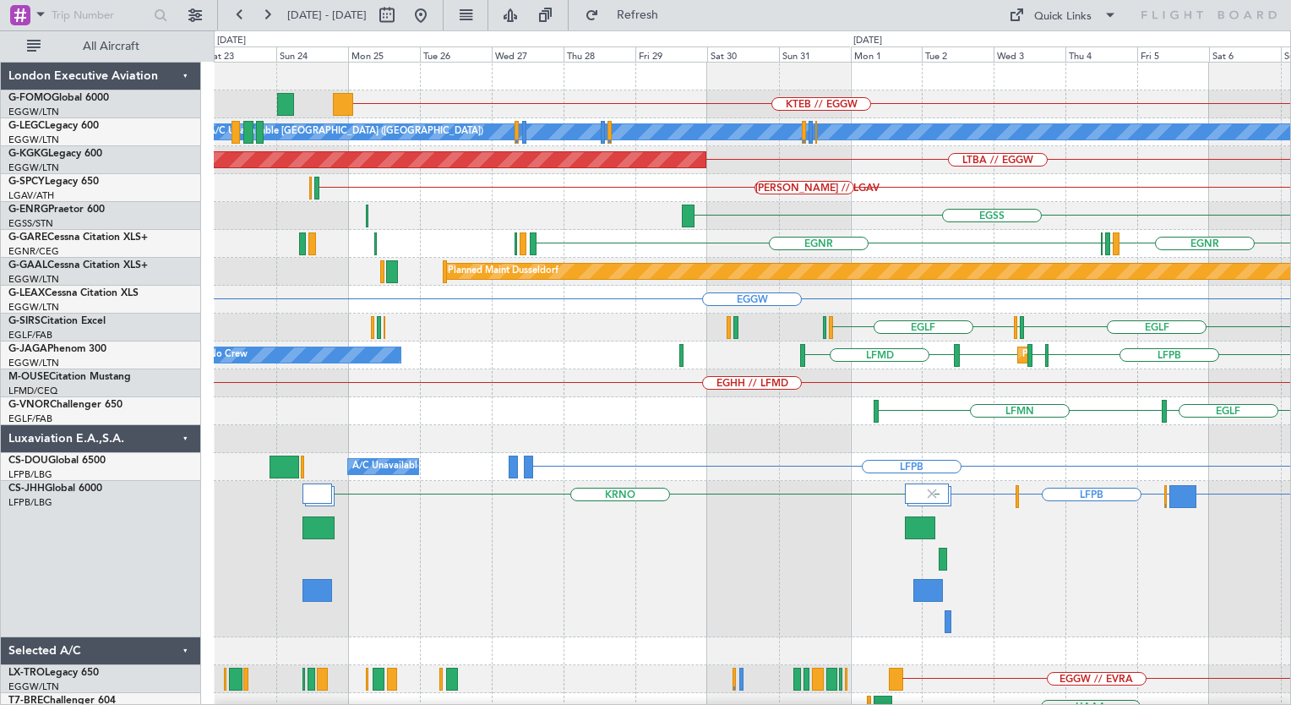
click at [1028, 336] on div "KTEB // EGGW A/C Unavailable London (Luton) Planned Maint London (Luton) LTBA /…" at bounding box center [752, 476] width 1076 height 826
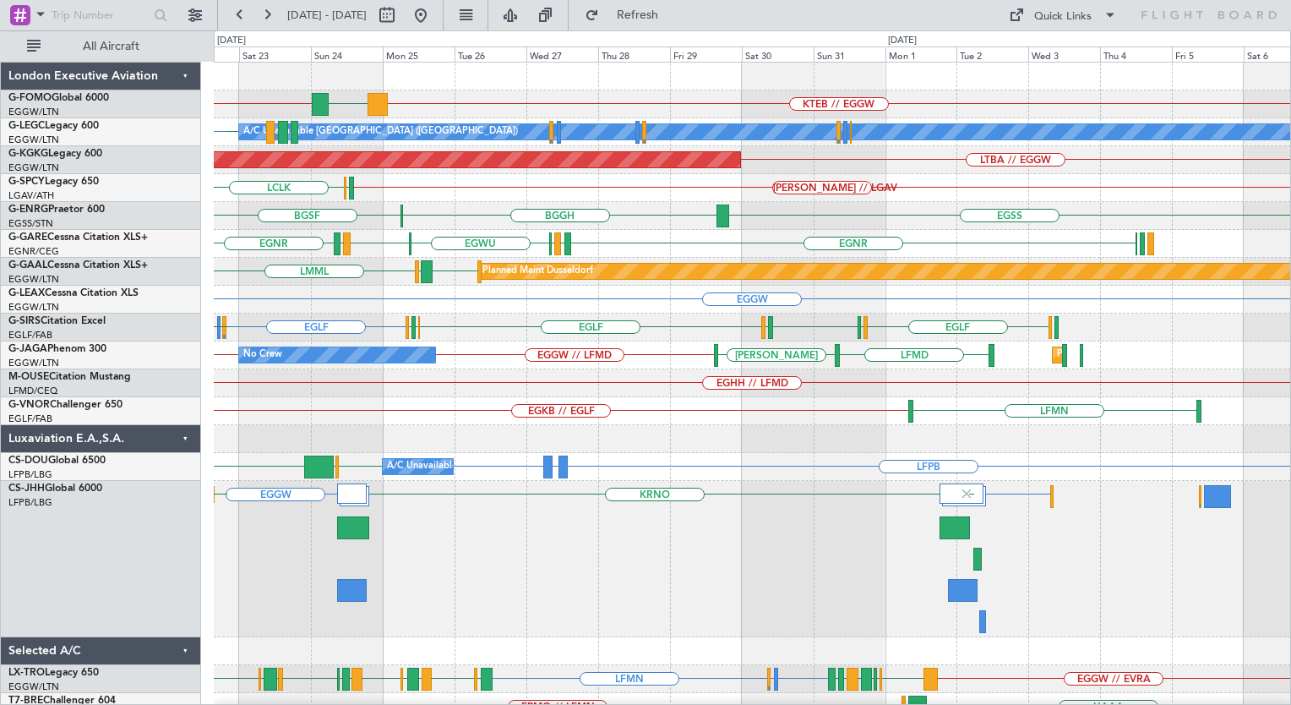
click at [749, 218] on div "BGGH BGSF EGSS EGSS Owner Owner" at bounding box center [752, 216] width 1076 height 28
click at [309, 202] on div "BGGH BGSF EGSS Owner Owner" at bounding box center [752, 216] width 1076 height 28
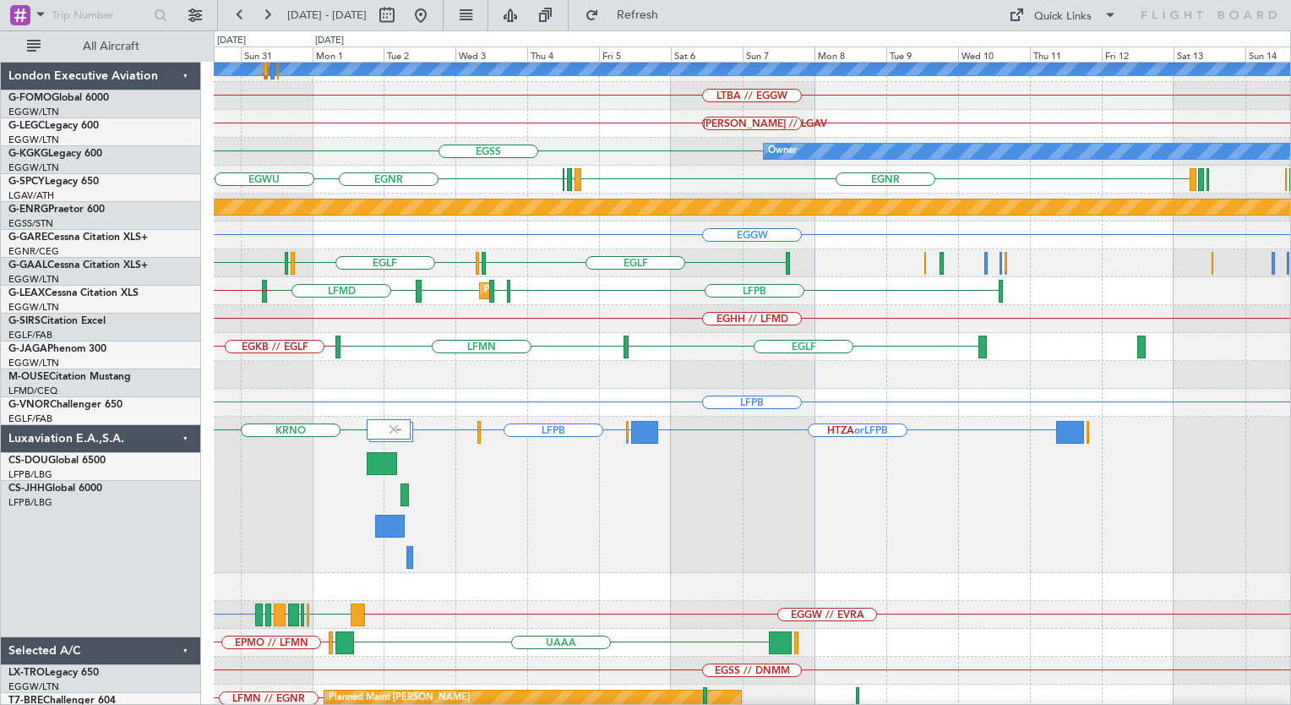
scroll to position [64, 0]
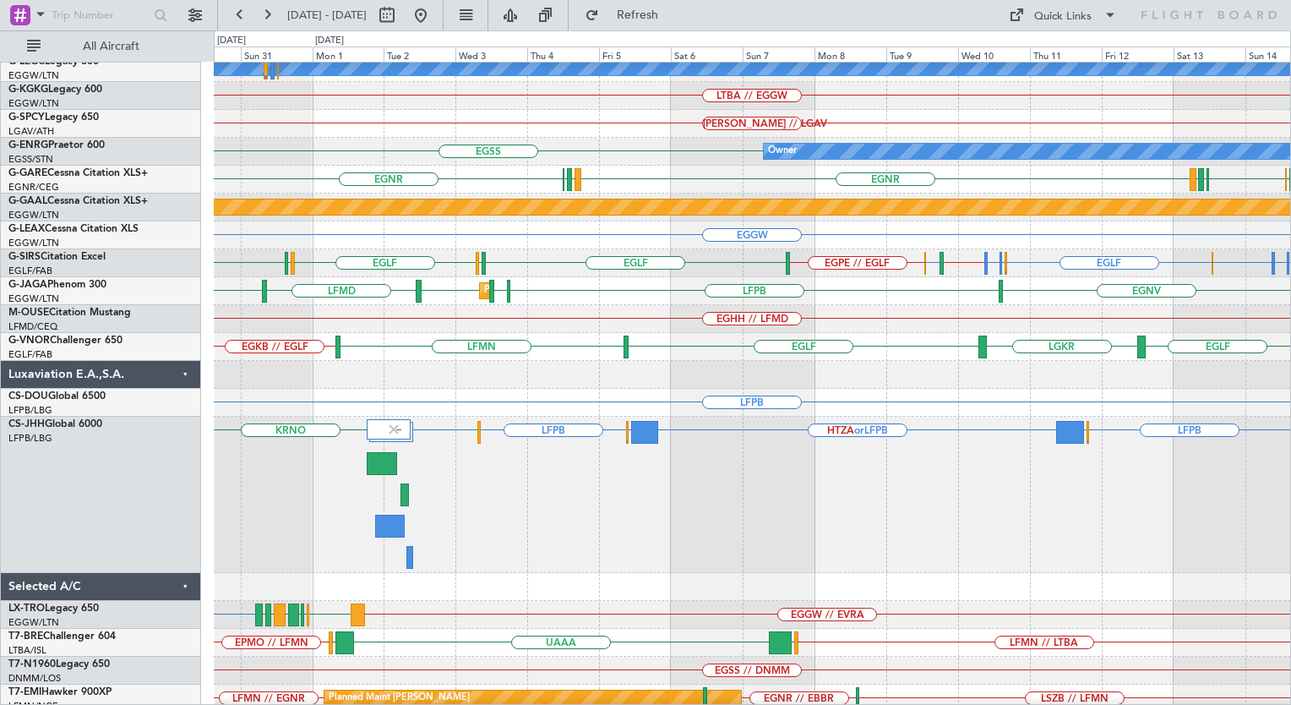
click at [619, 132] on div "[PERSON_NAME] // LGAV" at bounding box center [752, 124] width 1076 height 28
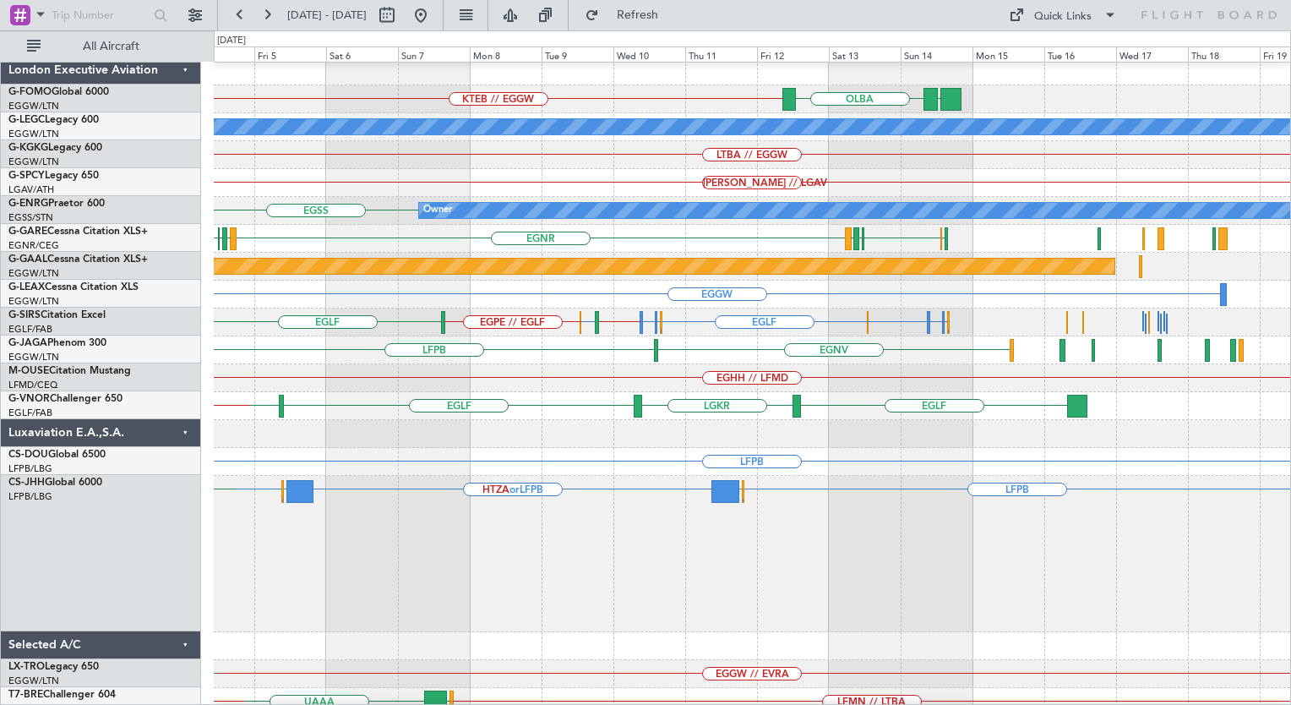
click at [417, 157] on div "LTBA // EGGW" at bounding box center [752, 155] width 1076 height 28
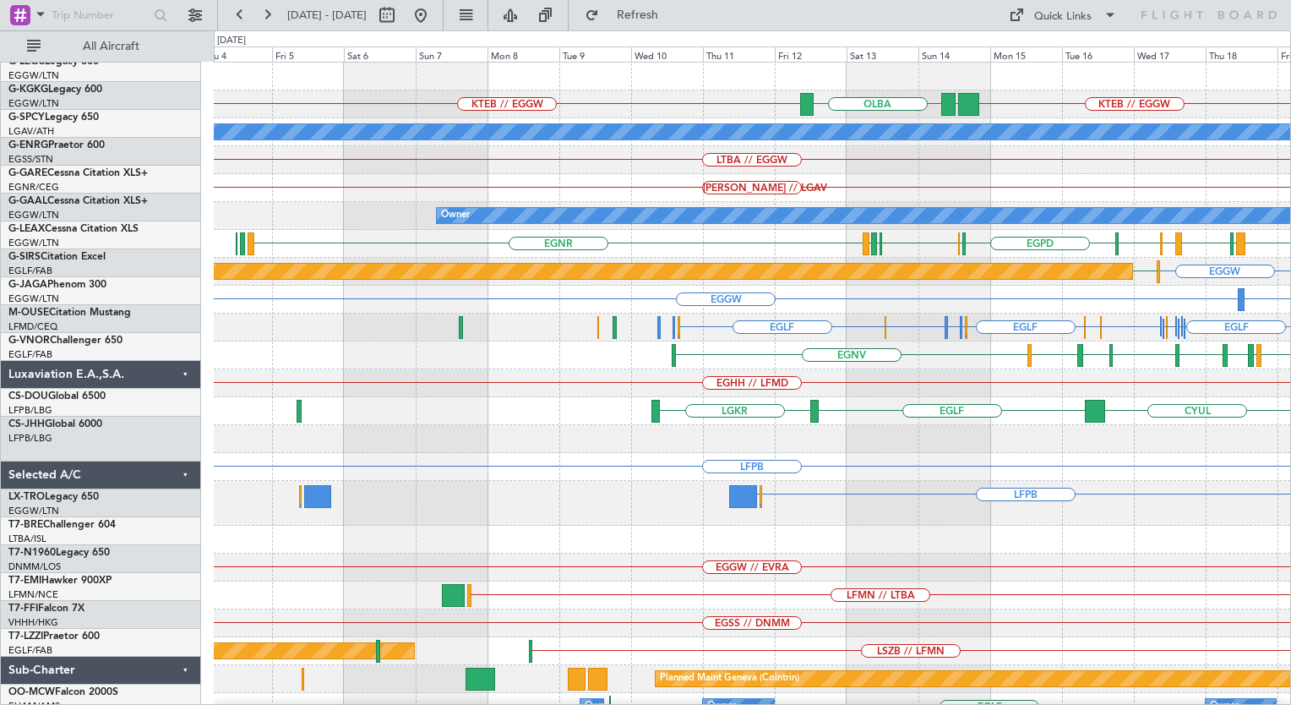
scroll to position [0, 0]
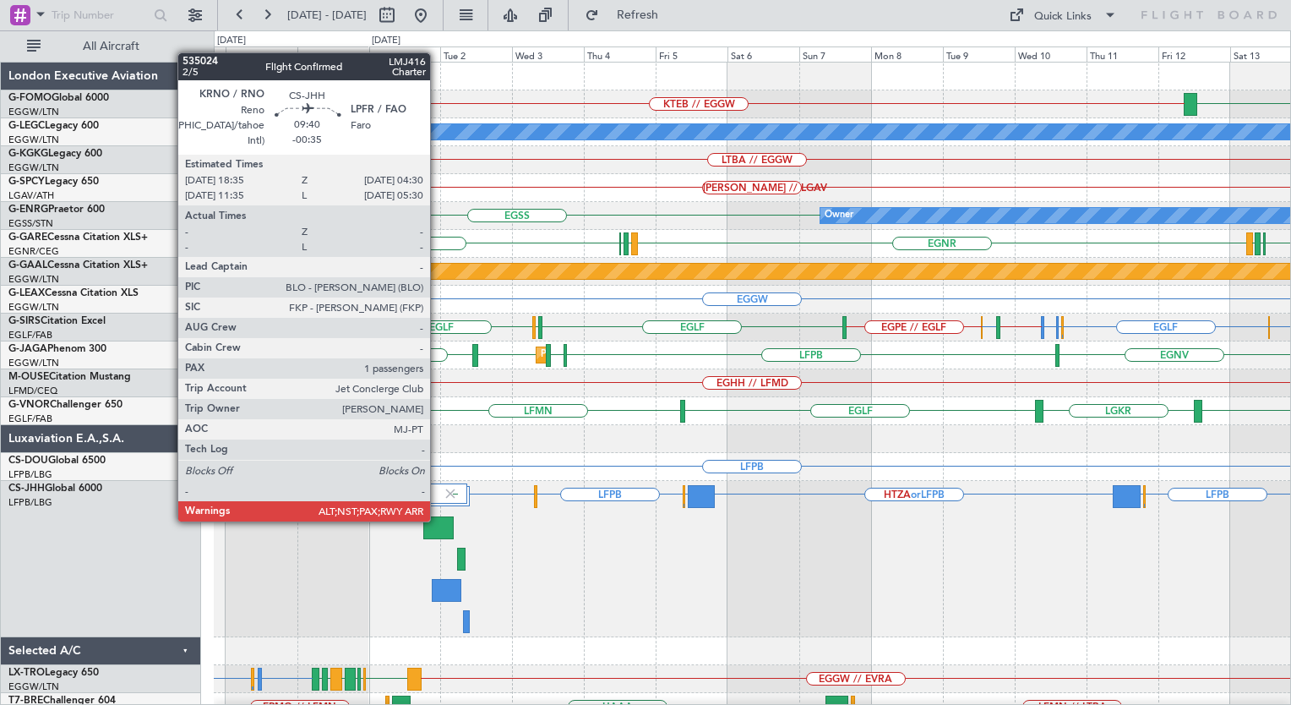
click at [436, 521] on div at bounding box center [438, 527] width 30 height 23
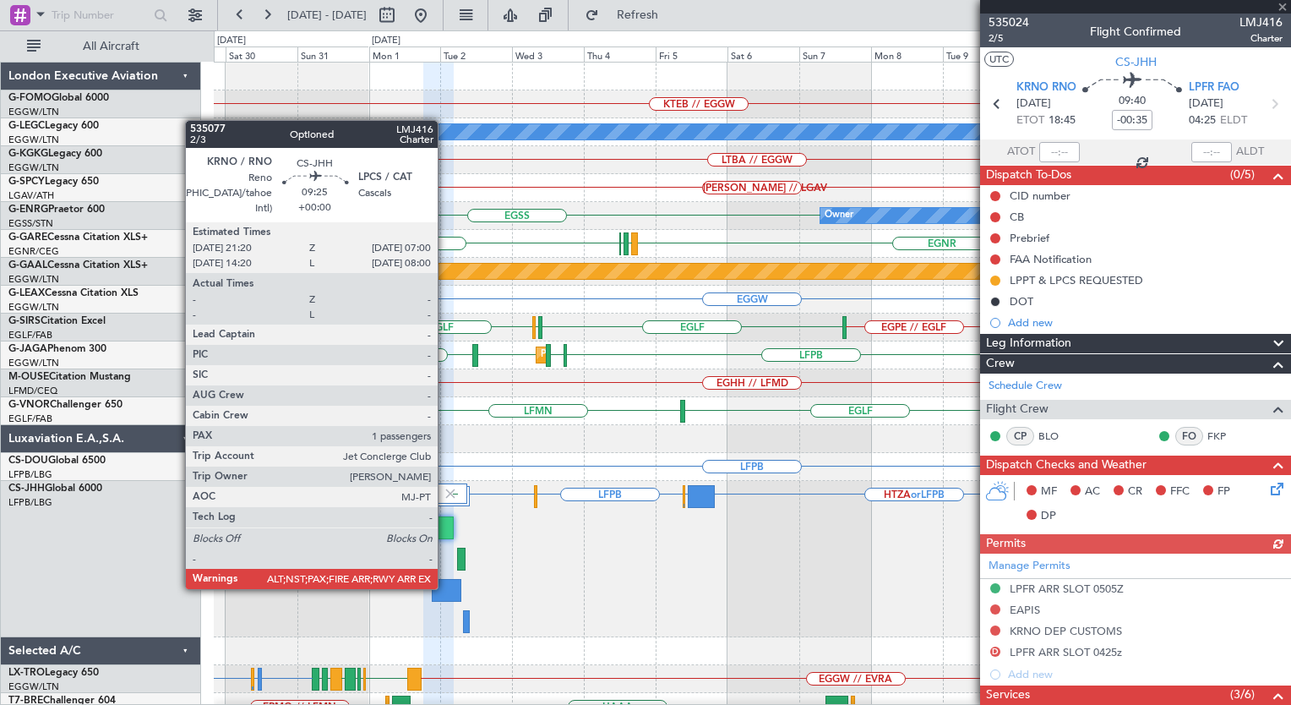
click at [446, 586] on div at bounding box center [447, 590] width 30 height 23
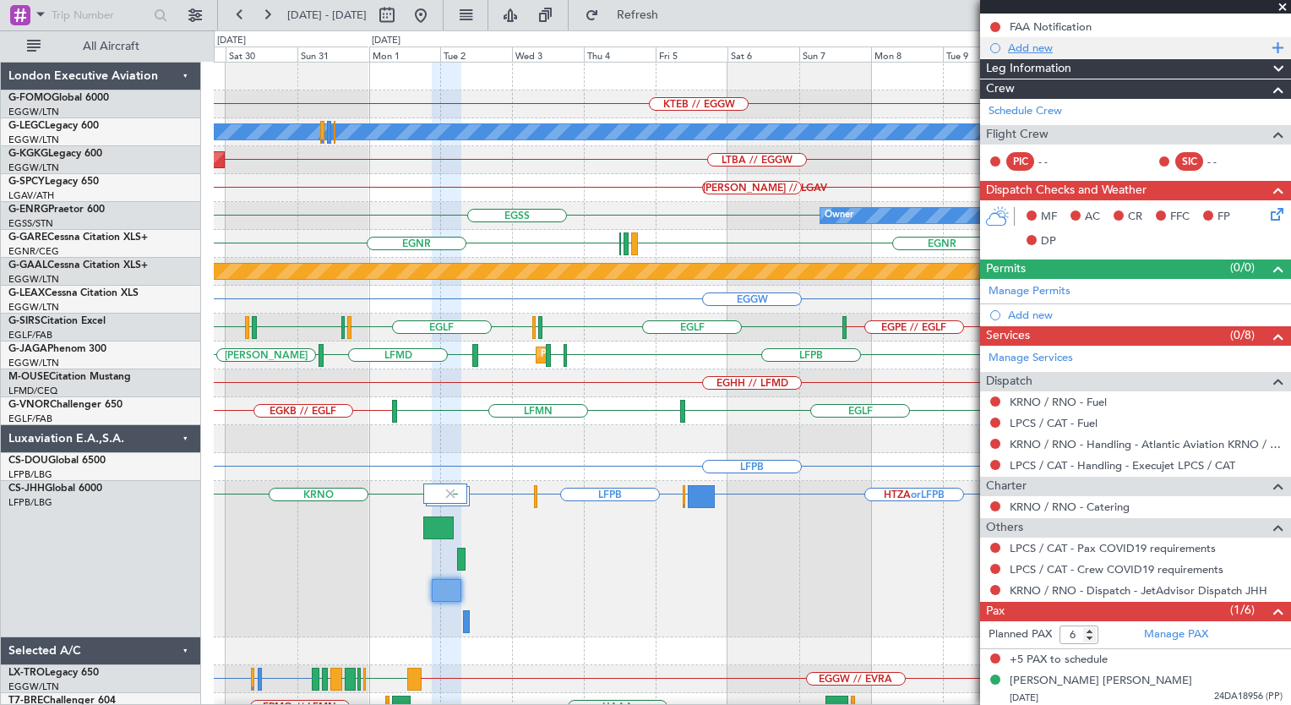
scroll to position [232, 0]
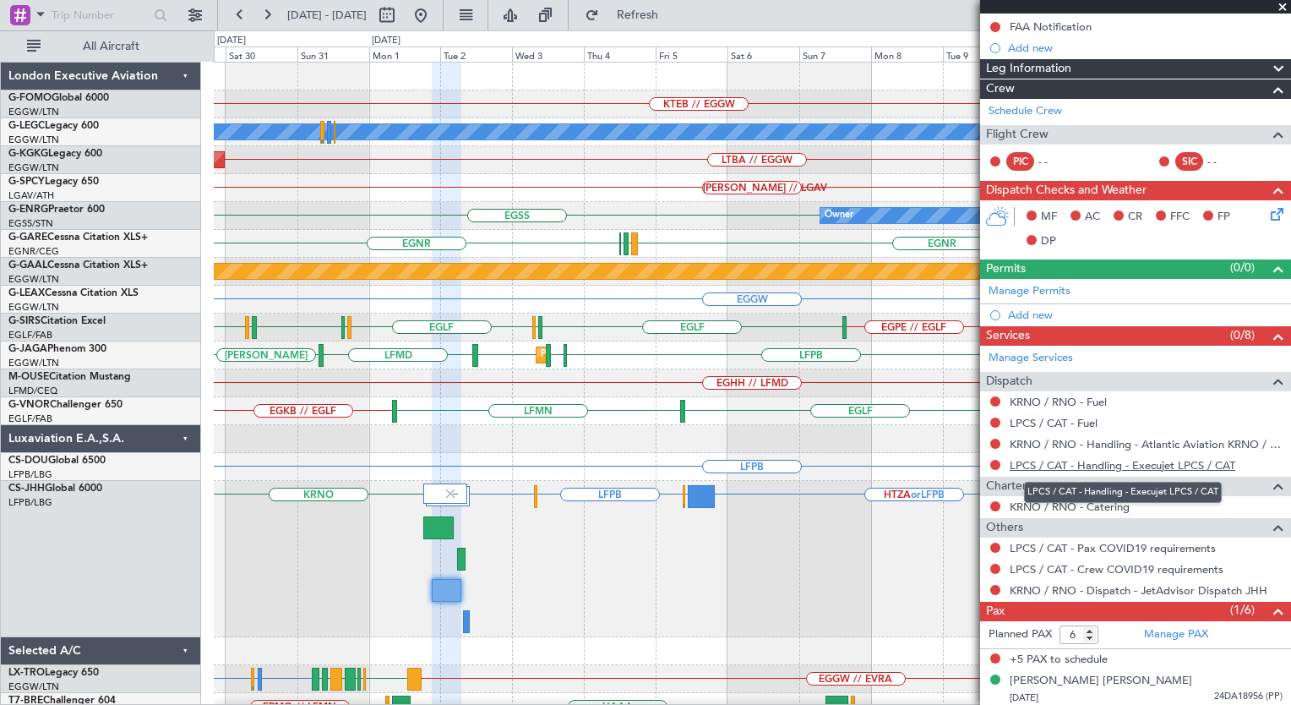
click at [1103, 463] on link "LPCS / CAT - Handling - Execujet LPCS / CAT" at bounding box center [1123, 465] width 226 height 14
click at [1117, 458] on link "LPCS / CAT - Handling - Execujet LPCS / CAT" at bounding box center [1123, 465] width 226 height 14
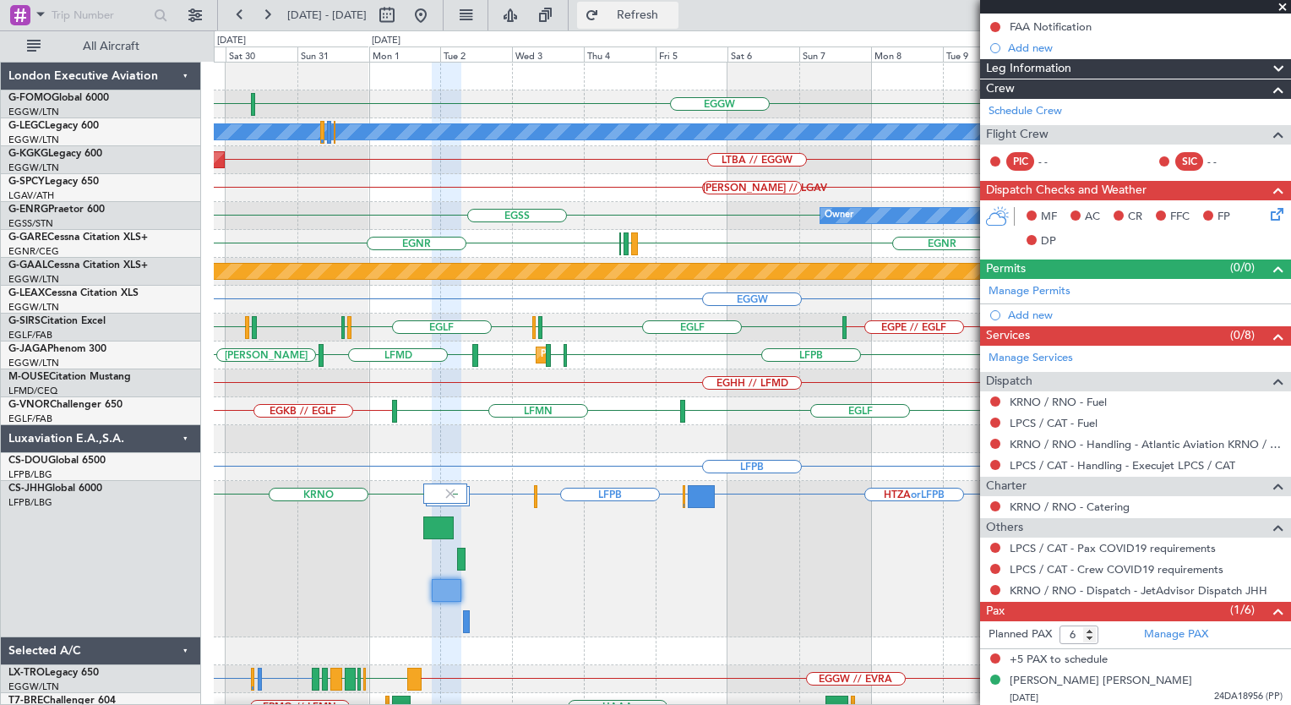
click at [673, 9] on span "Refresh" at bounding box center [637, 15] width 71 height 12
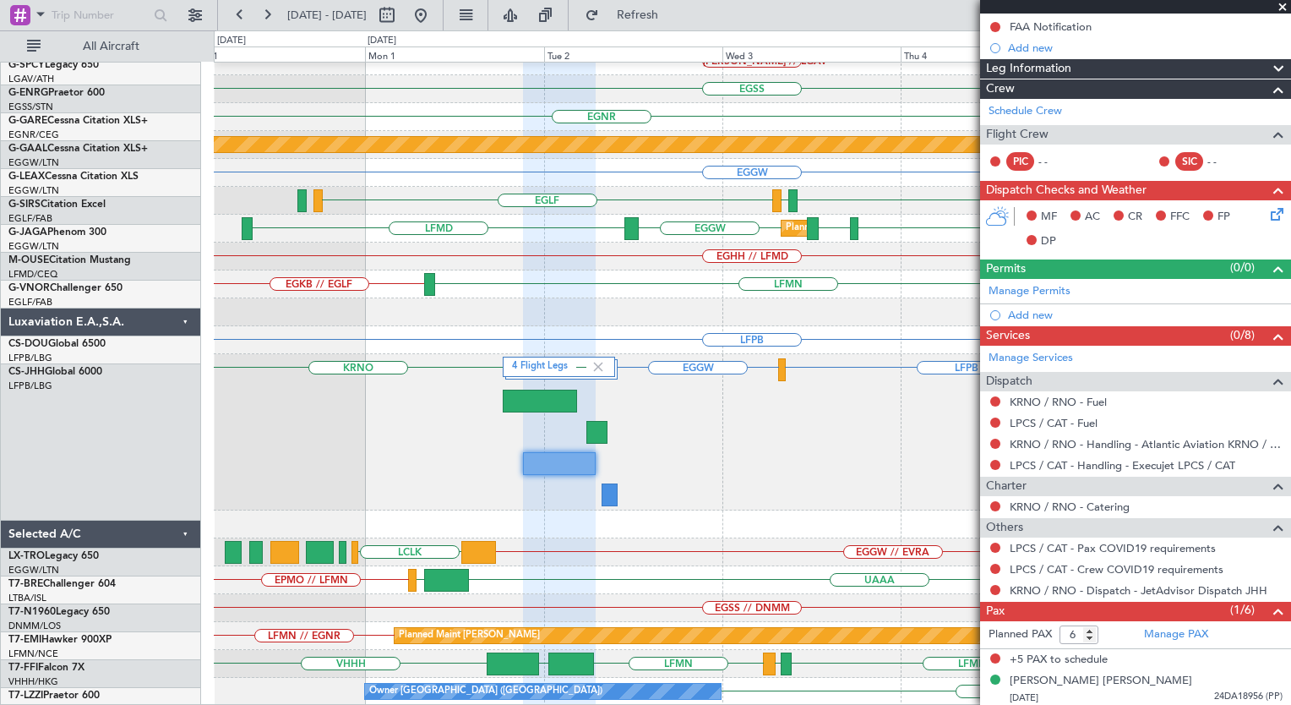
scroll to position [127, 0]
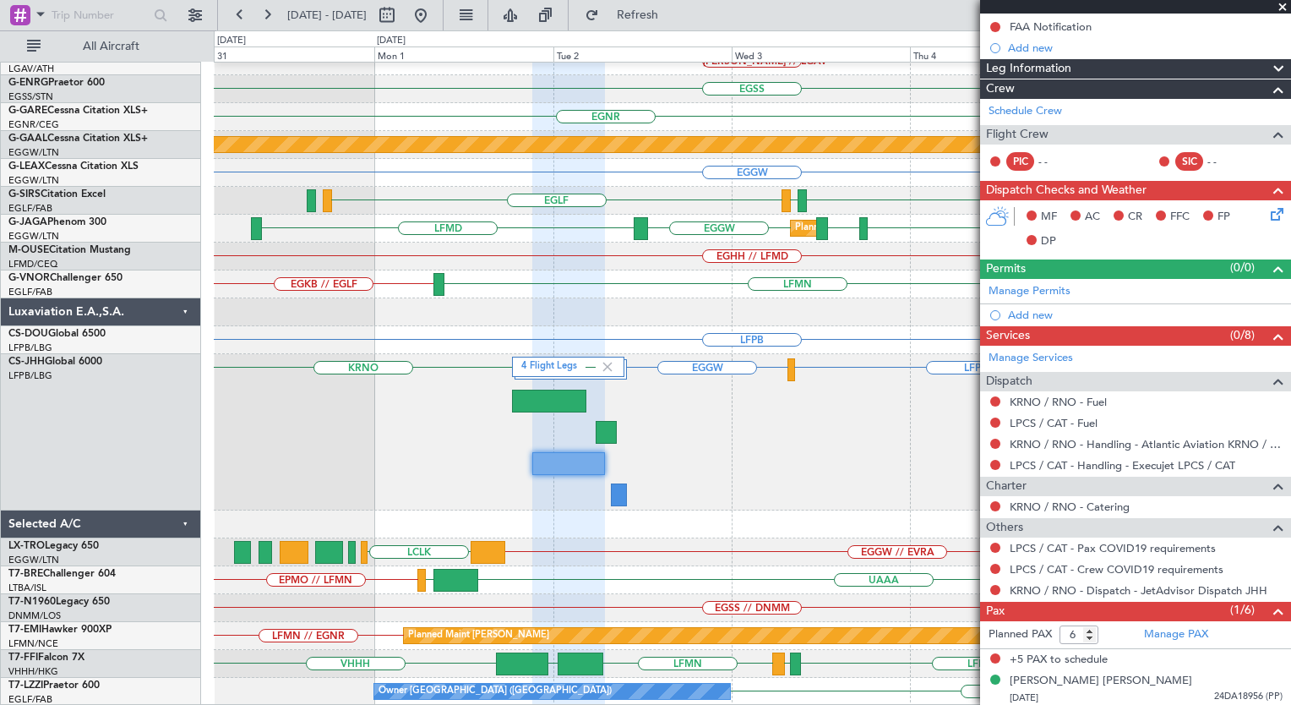
click at [676, 389] on div "4 Flight Legs LFPB EGGW HTZA or LFPB EGLF or LFPB KRNO LPFR" at bounding box center [752, 432] width 1076 height 156
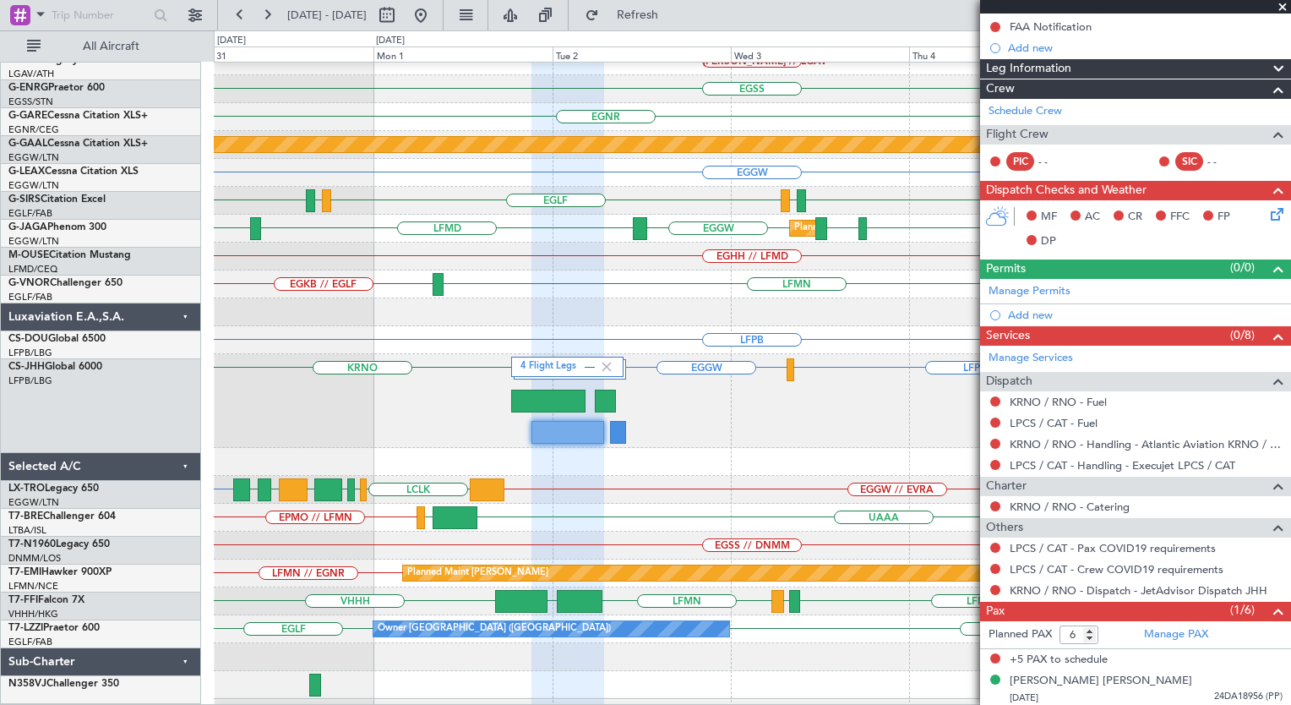
scroll to position [120, 0]
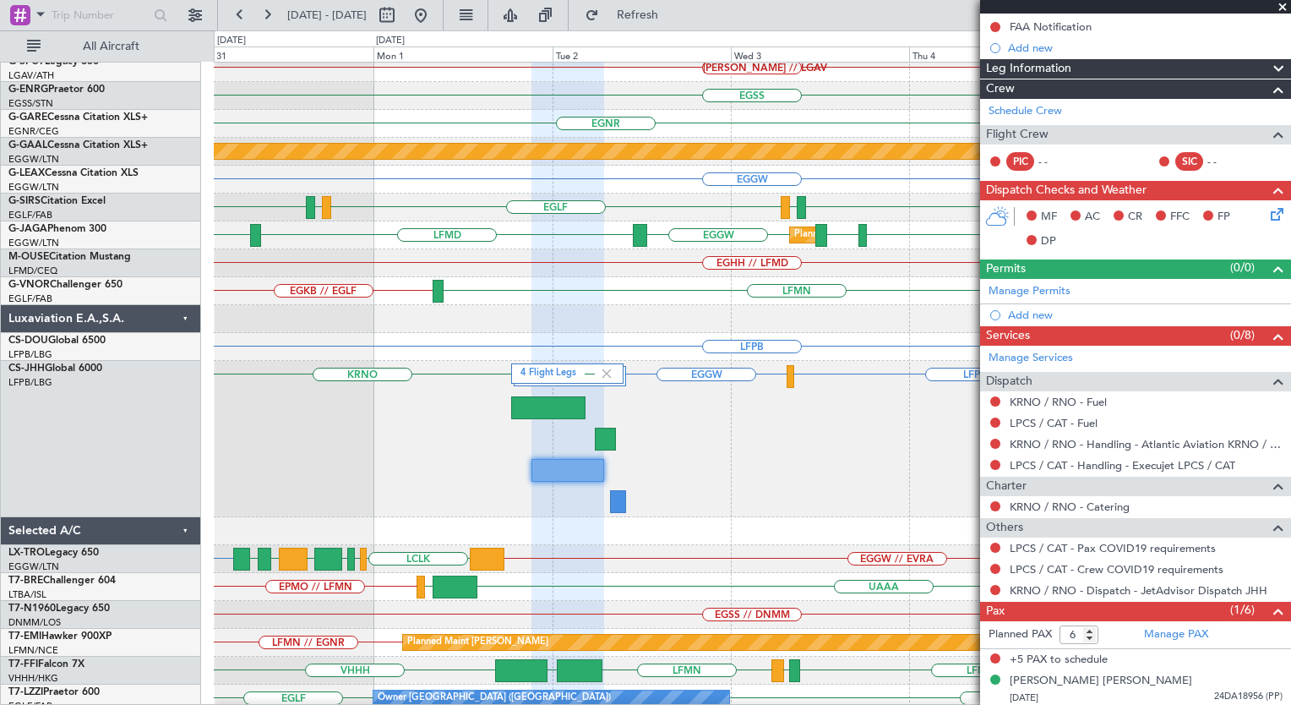
click at [1281, 7] on span at bounding box center [1282, 7] width 17 height 15
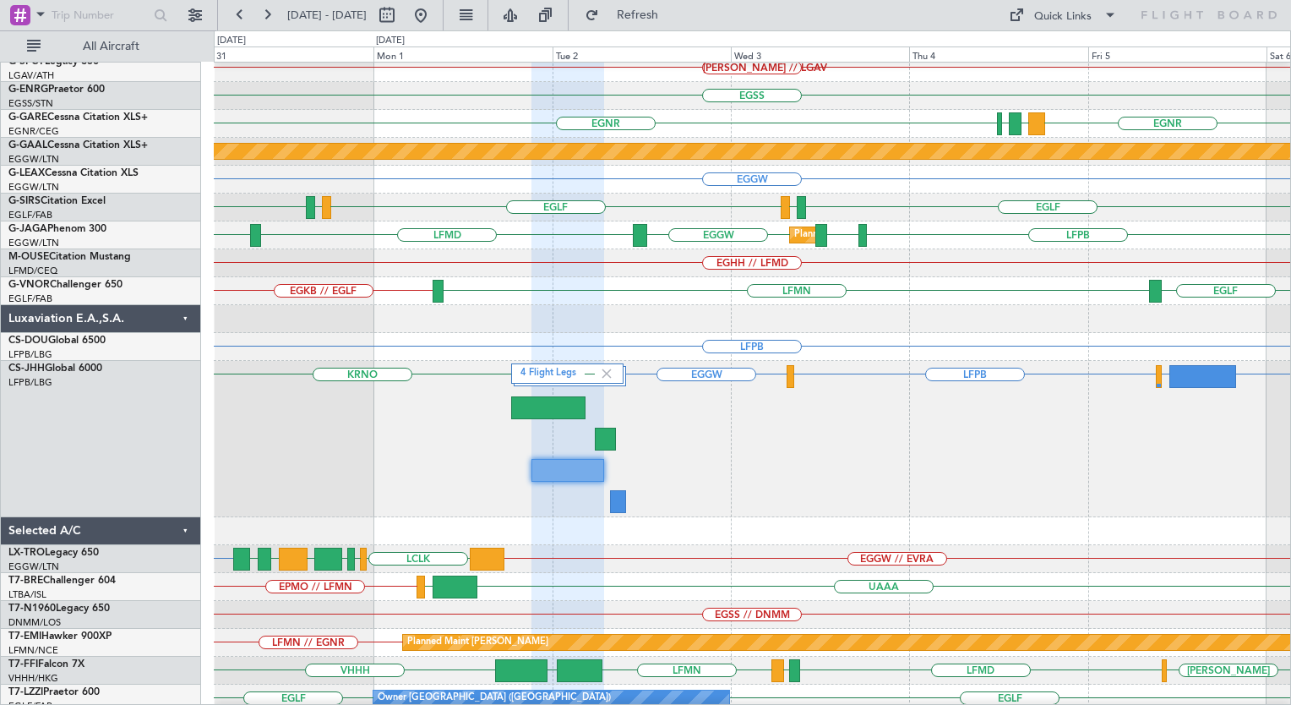
type input "0"
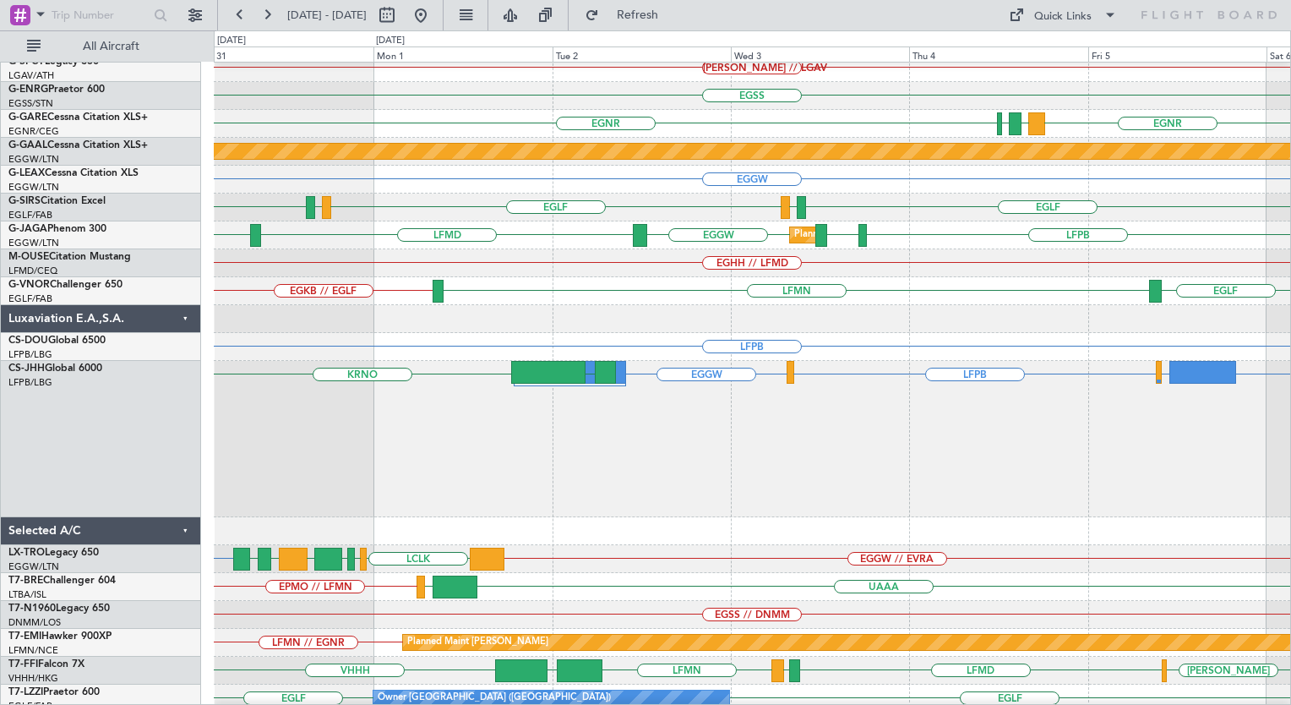
scroll to position [0, 0]
